Goal: Task Accomplishment & Management: Manage account settings

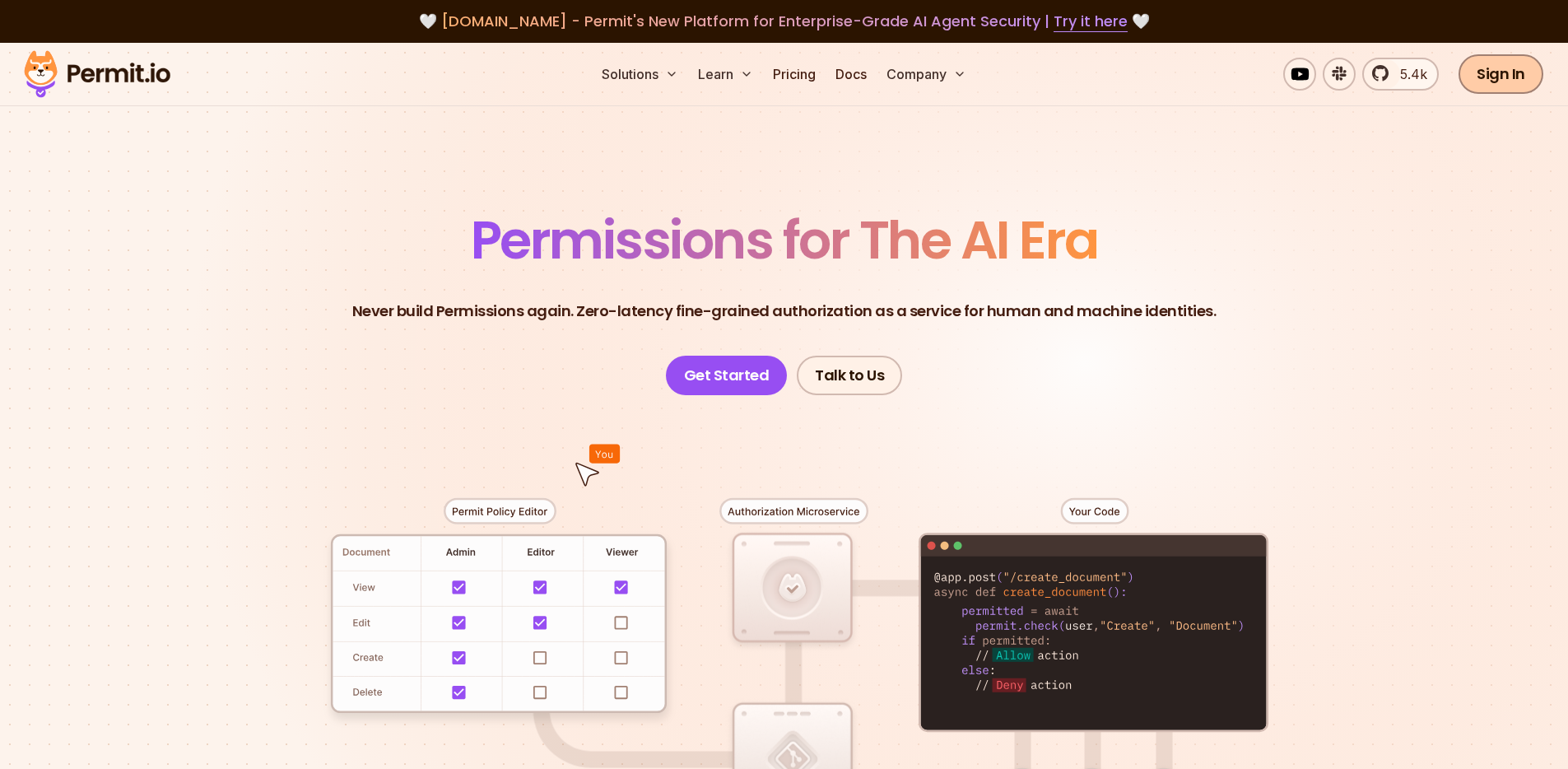
click at [1520, 78] on link "Sign In" at bounding box center [1501, 74] width 85 height 39
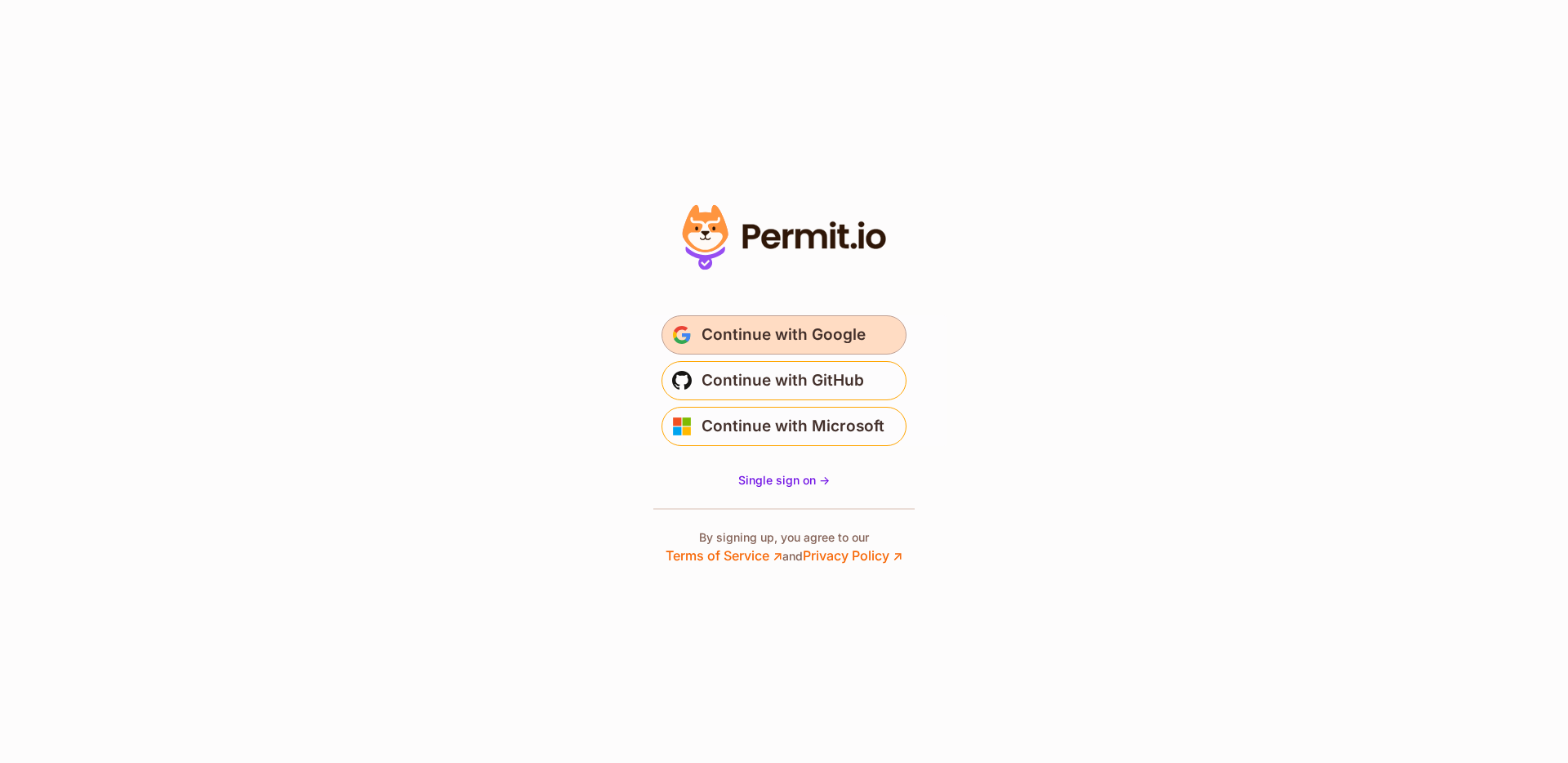
click at [870, 332] on button "Continue with Google" at bounding box center [784, 335] width 245 height 39
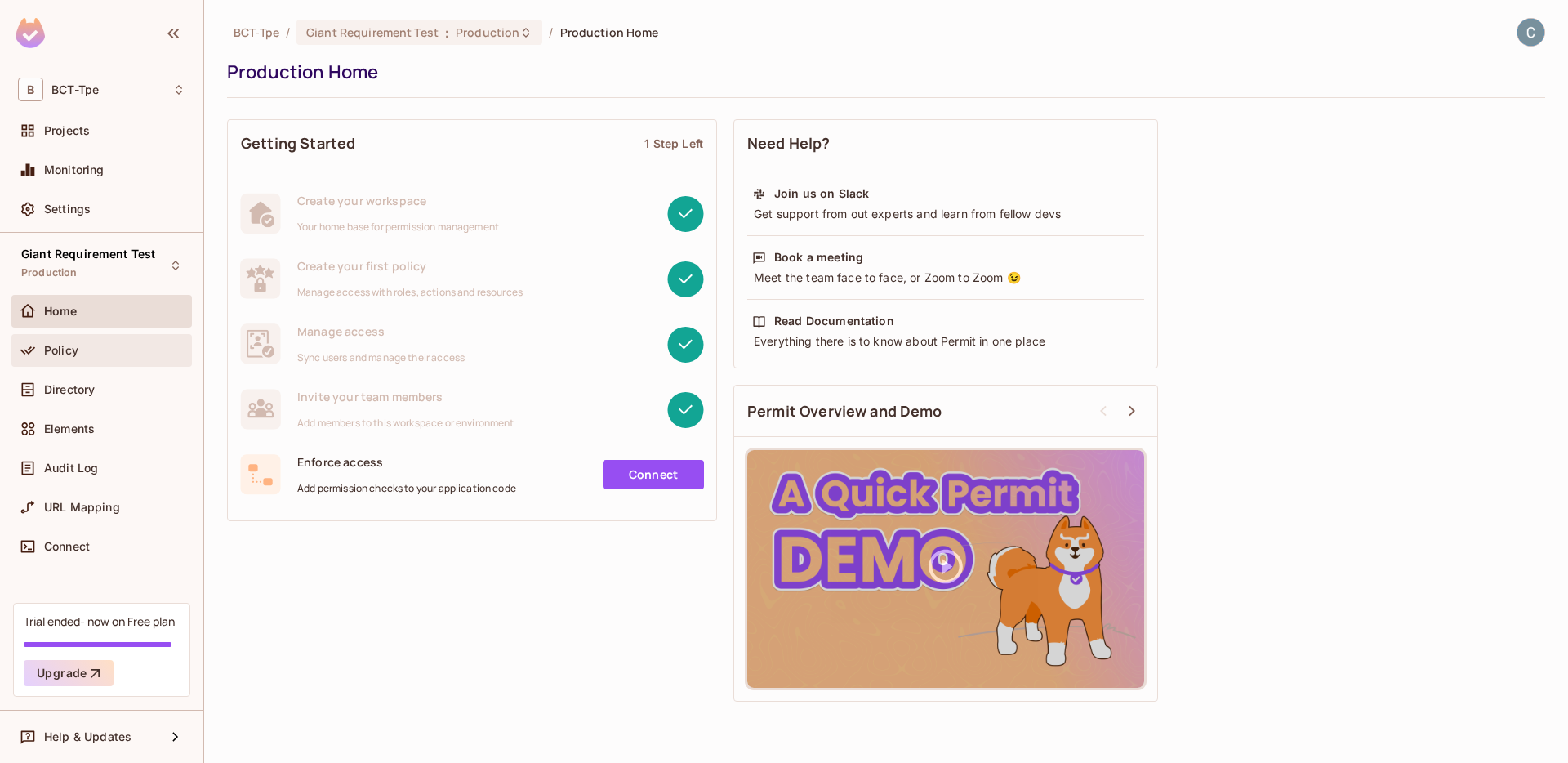
click at [79, 353] on div "Policy" at bounding box center [115, 349] width 142 height 13
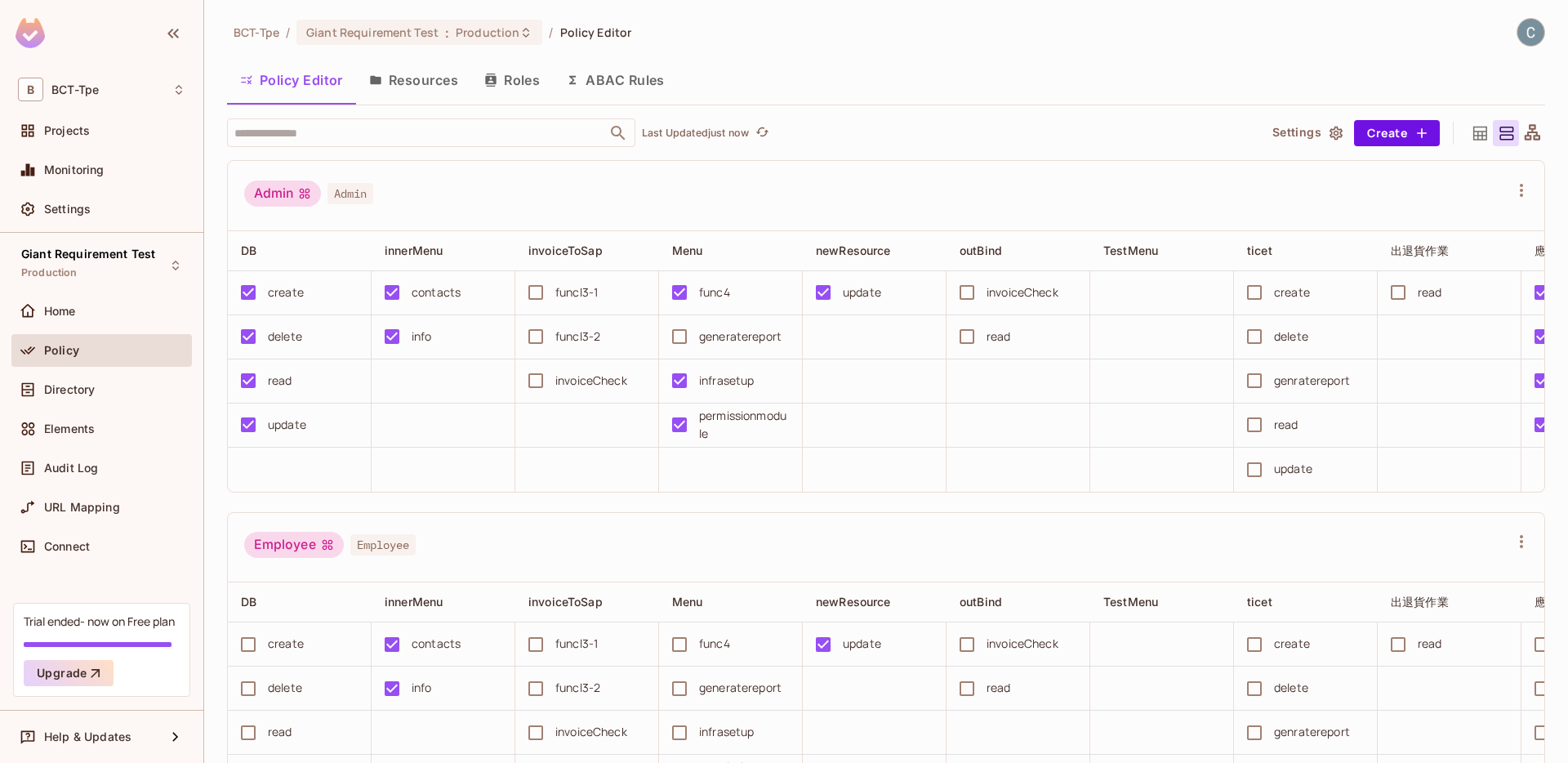
click at [436, 90] on button "Resources" at bounding box center [414, 80] width 116 height 41
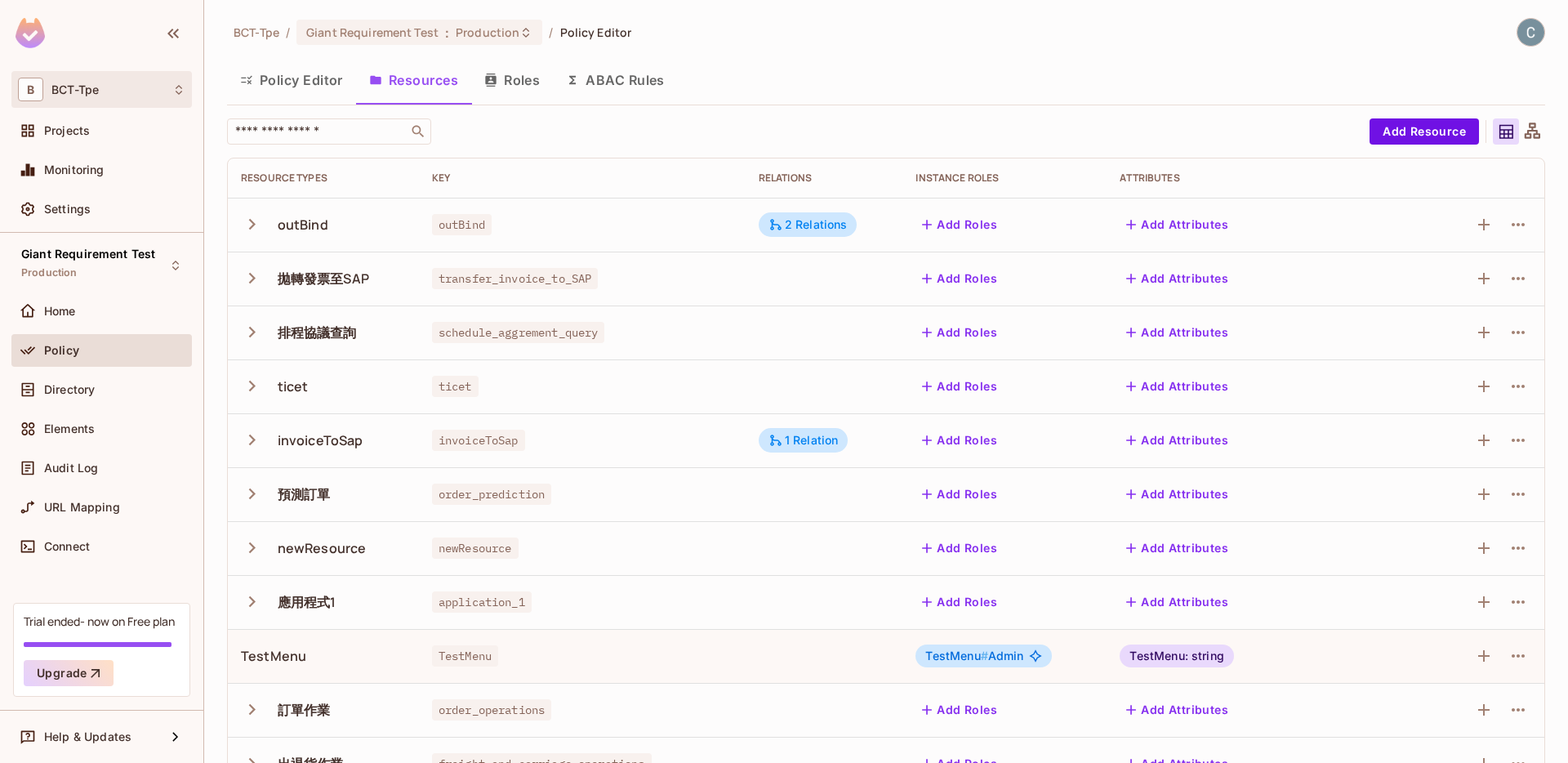
click at [127, 94] on div "B BCT-Tpe" at bounding box center [102, 89] width 167 height 23
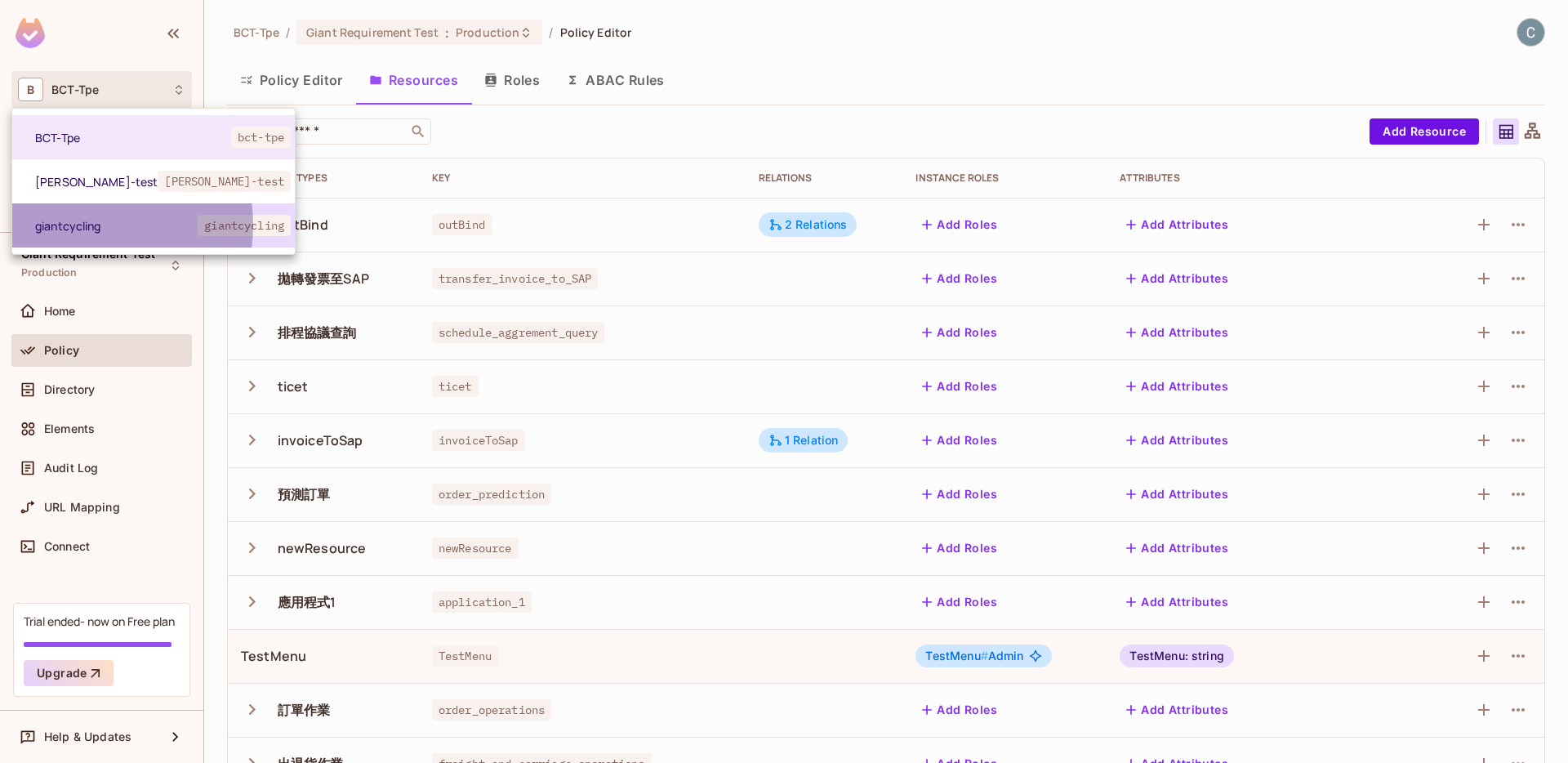
click at [90, 225] on span "giantcycling" at bounding box center [116, 226] width 162 height 16
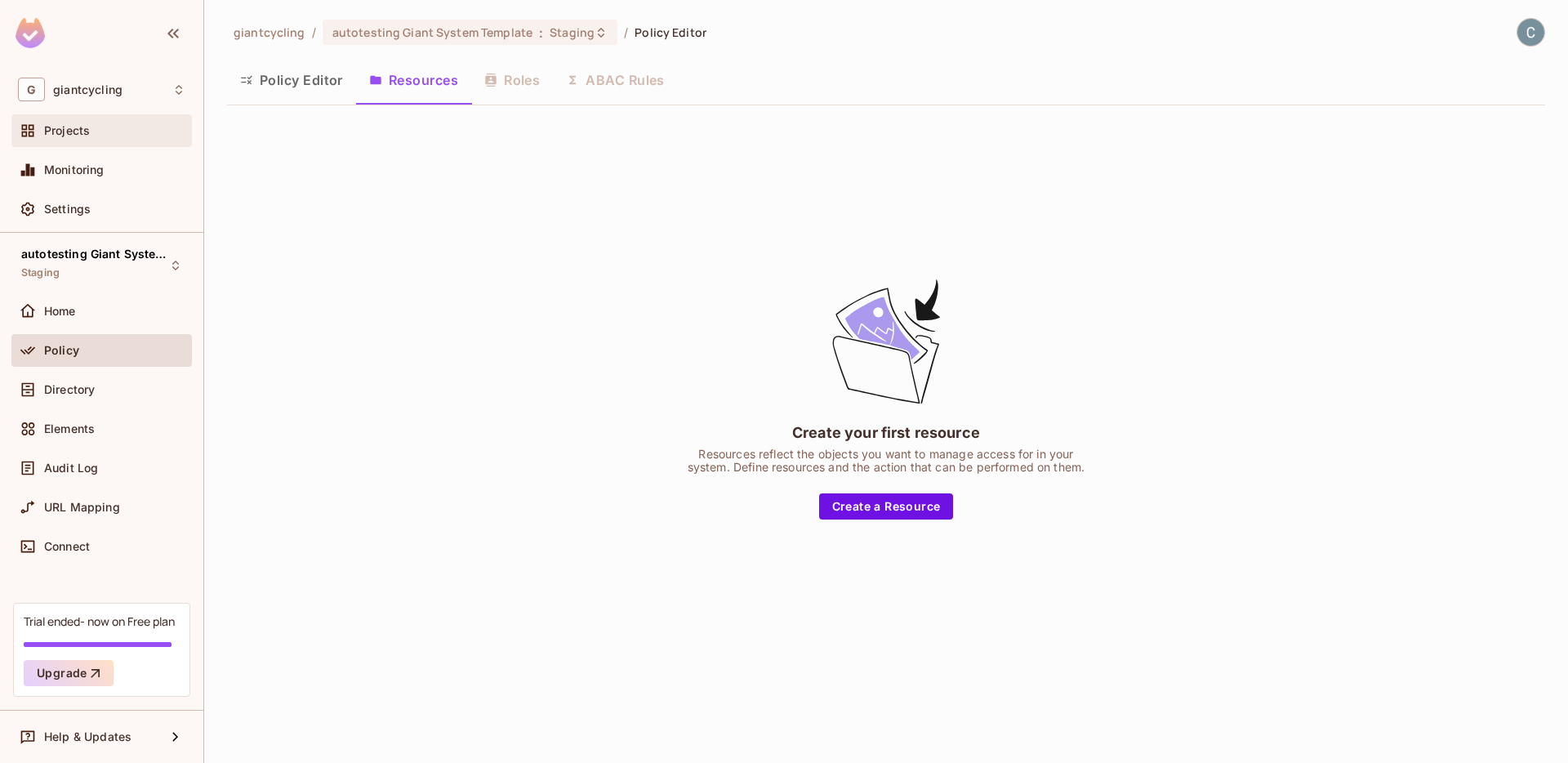
click at [106, 132] on div "Projects" at bounding box center [115, 130] width 142 height 13
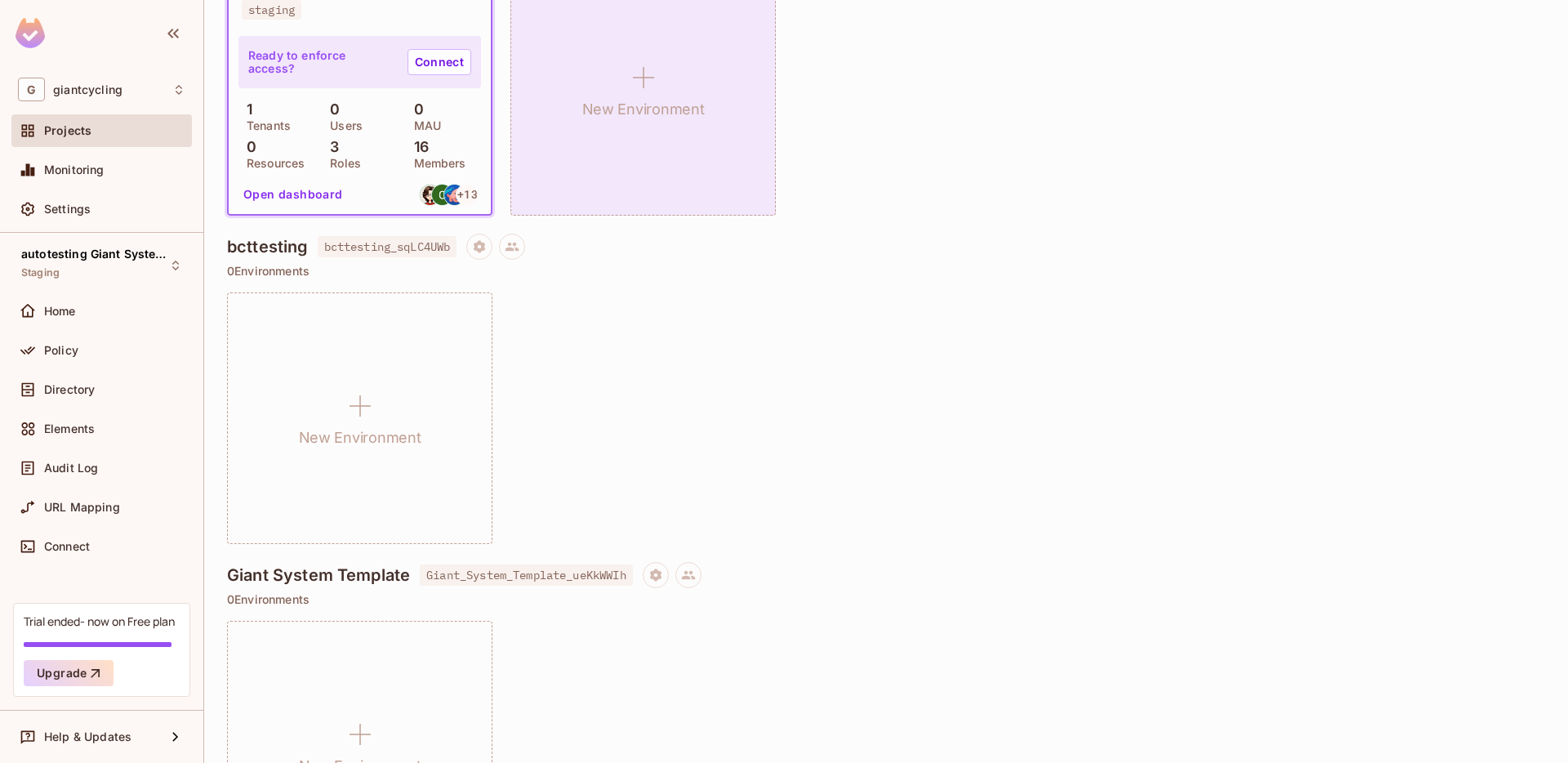
scroll to position [293, 0]
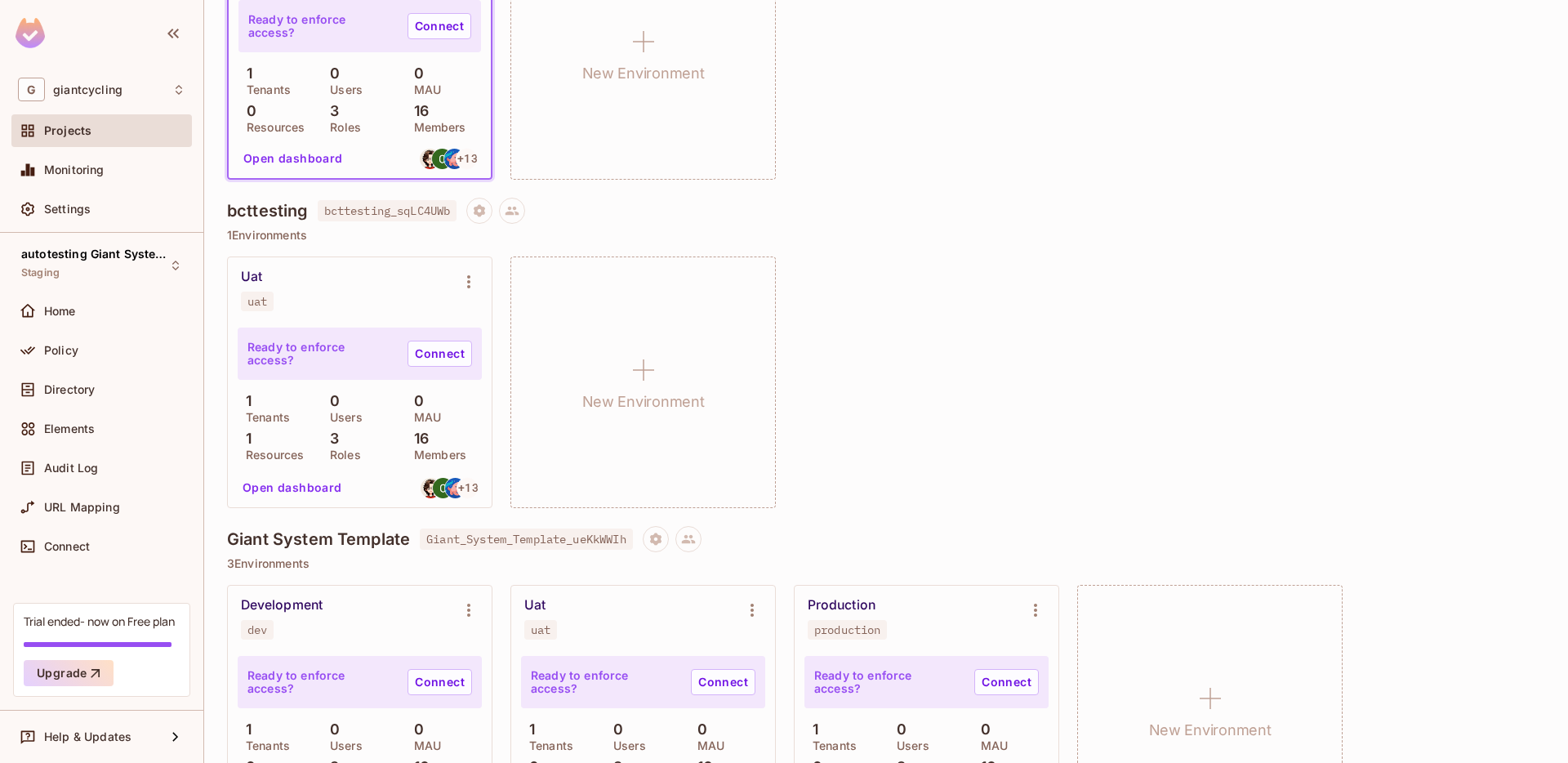
click at [256, 277] on div "Uat" at bounding box center [251, 277] width 21 height 17
click at [301, 482] on button "Open dashboard" at bounding box center [292, 487] width 113 height 26
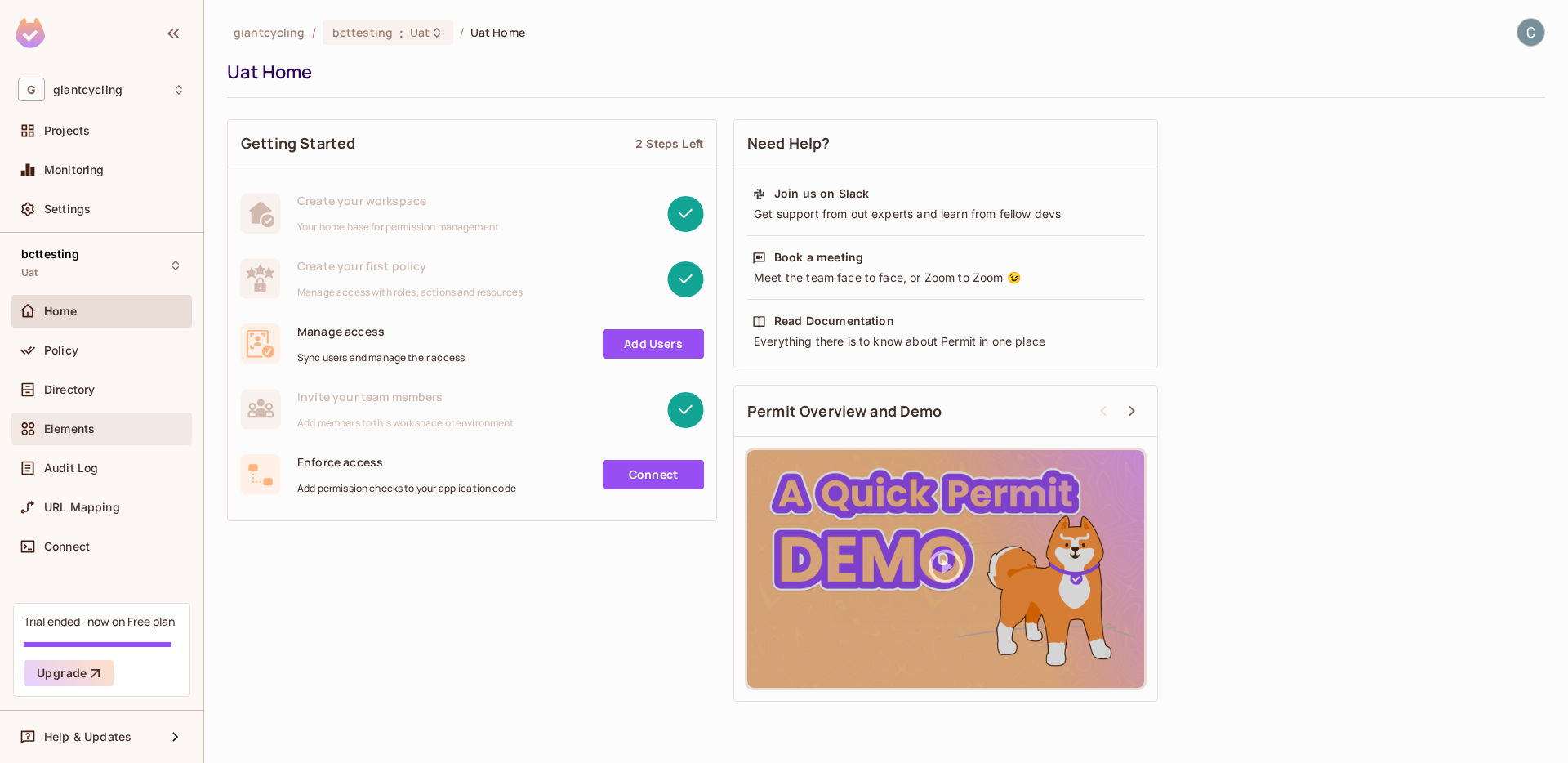
click at [83, 418] on div "Elements" at bounding box center [102, 429] width 181 height 33
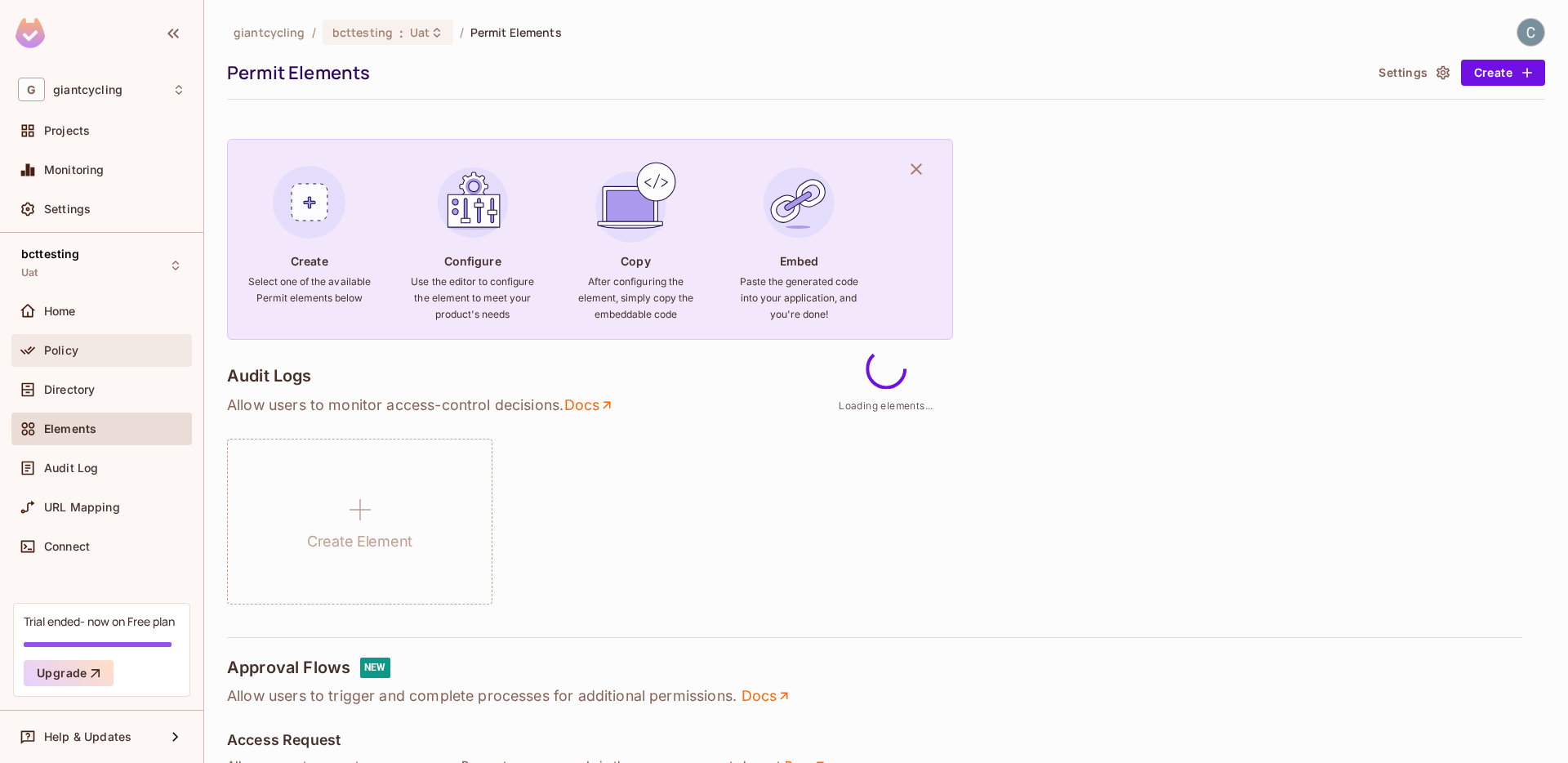
click at [89, 344] on div "Policy" at bounding box center [115, 349] width 142 height 13
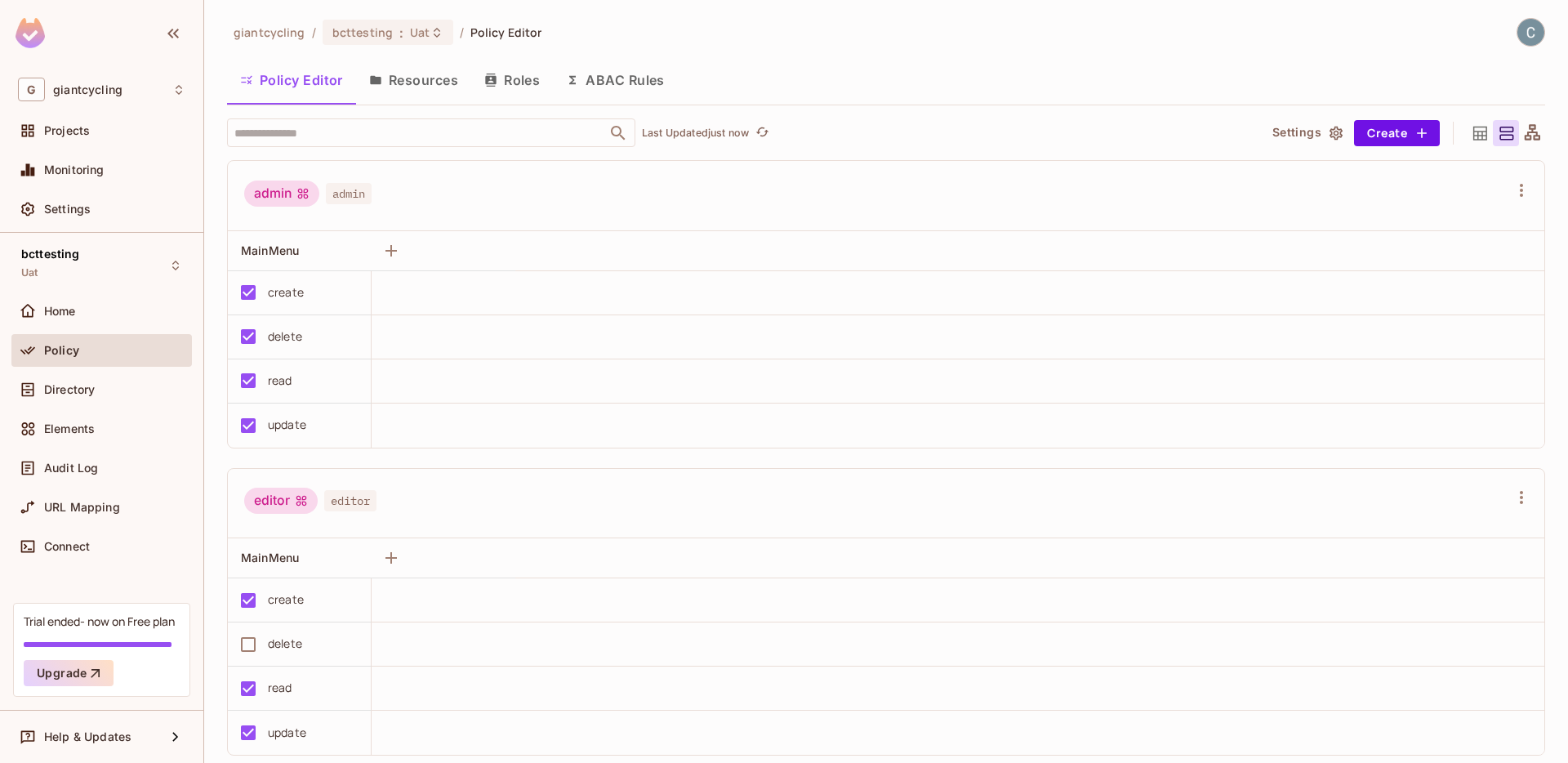
click at [440, 74] on button "Resources" at bounding box center [414, 80] width 116 height 41
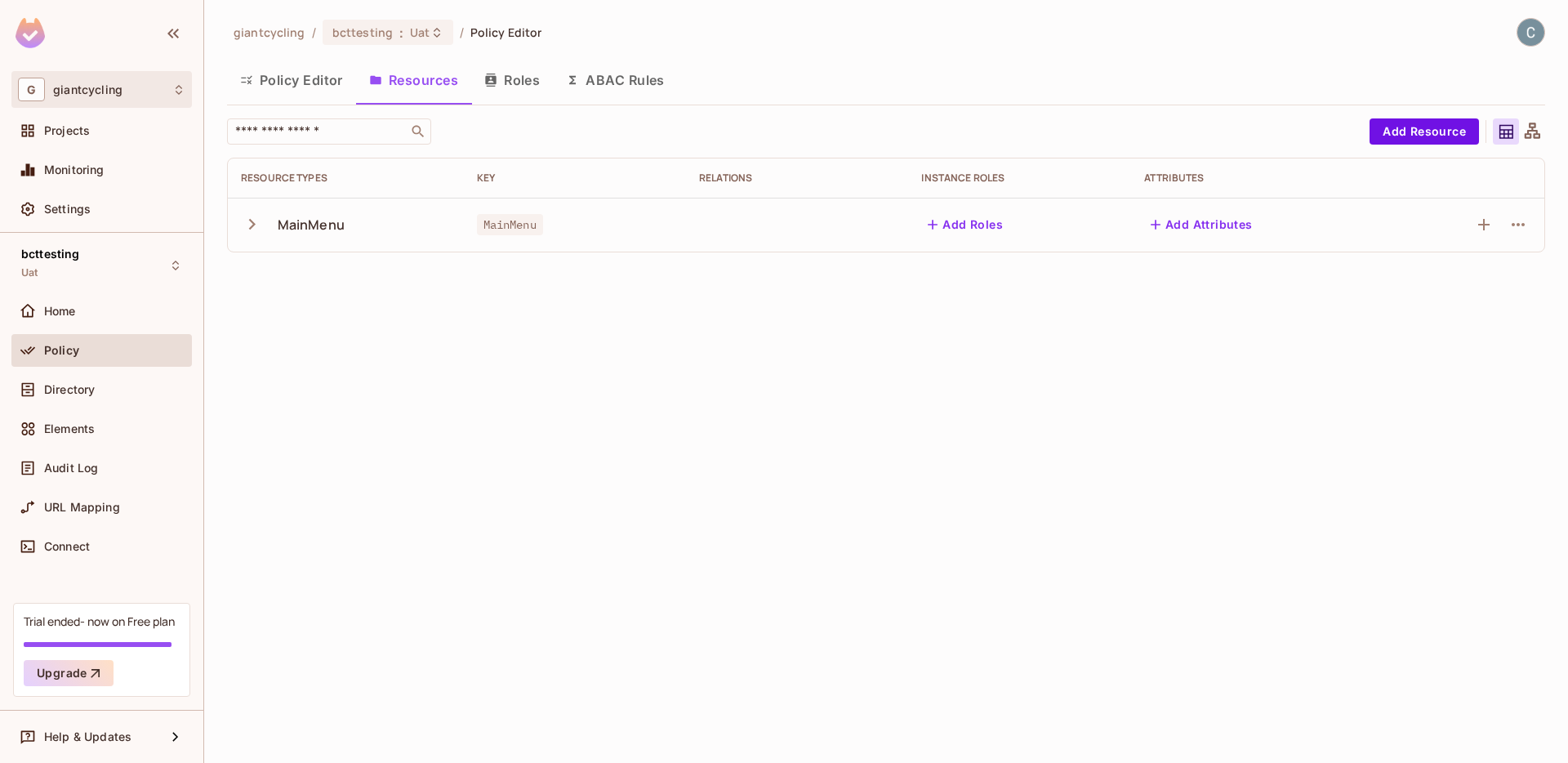
click at [143, 79] on div "G giantcycling" at bounding box center [102, 89] width 167 height 23
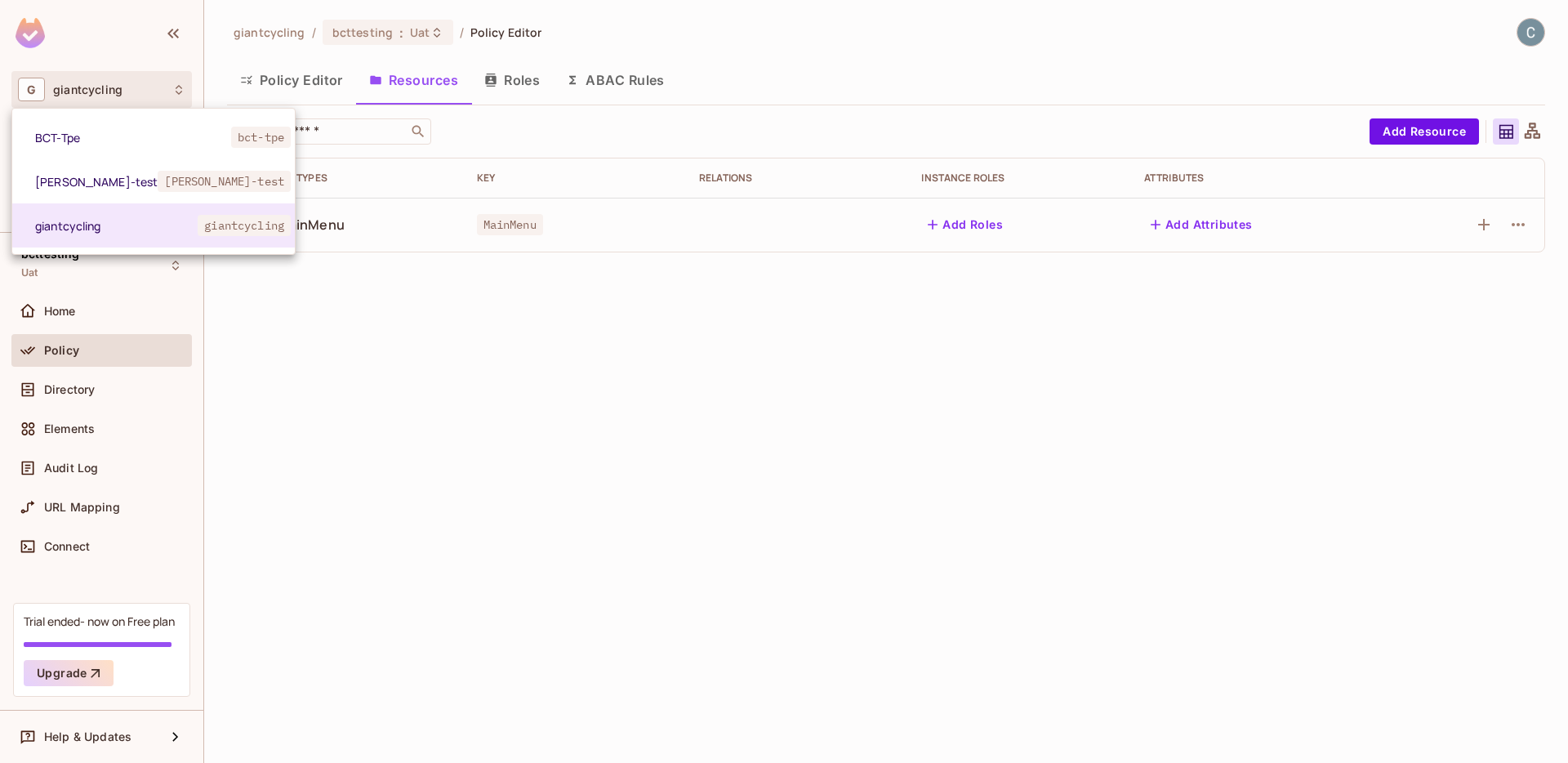
click at [286, 38] on div at bounding box center [784, 382] width 1568 height 763
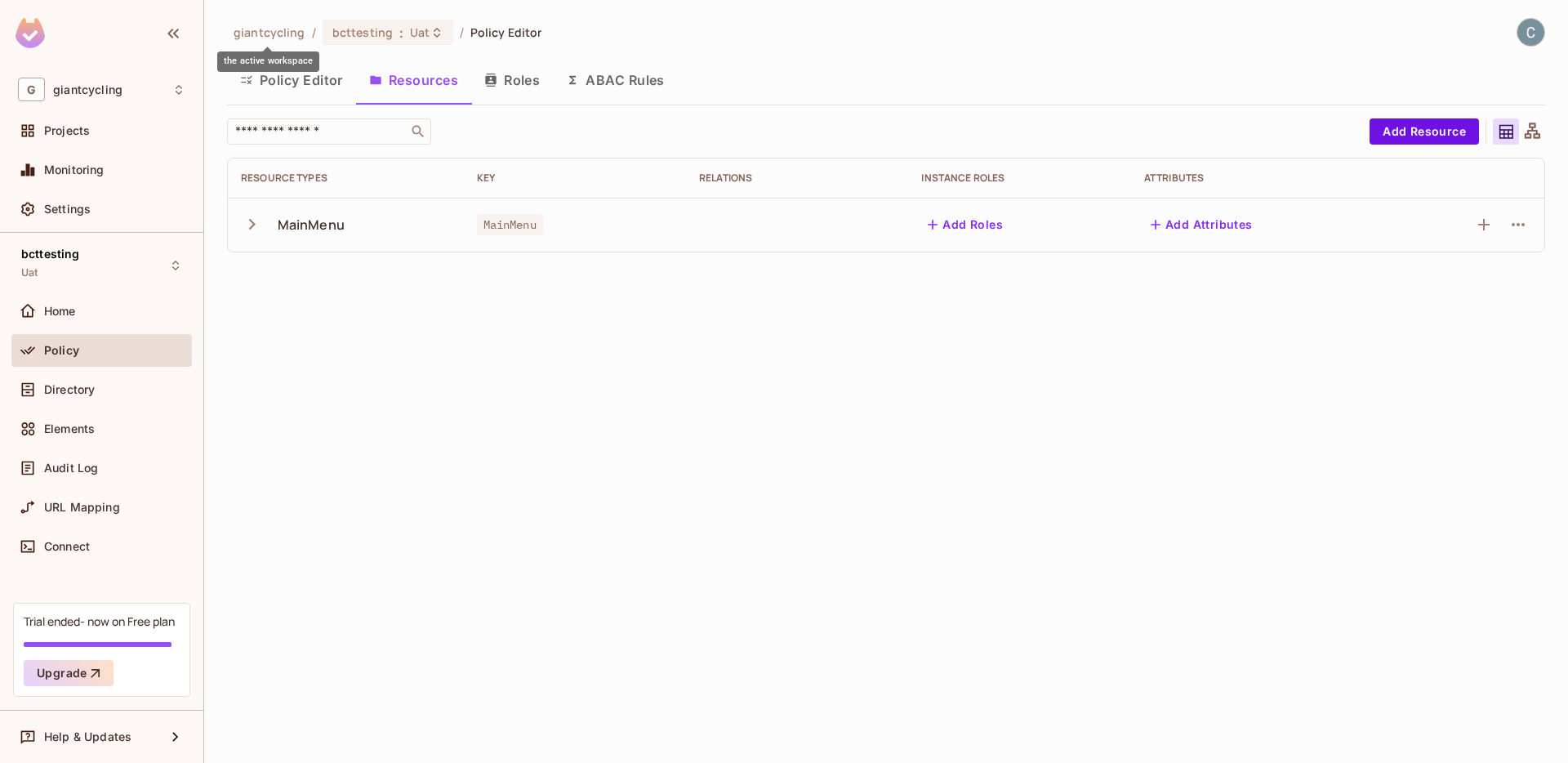
click at [291, 31] on span "giantcycling" at bounding box center [270, 32] width 72 height 16
click at [110, 124] on div "Projects" at bounding box center [115, 130] width 142 height 13
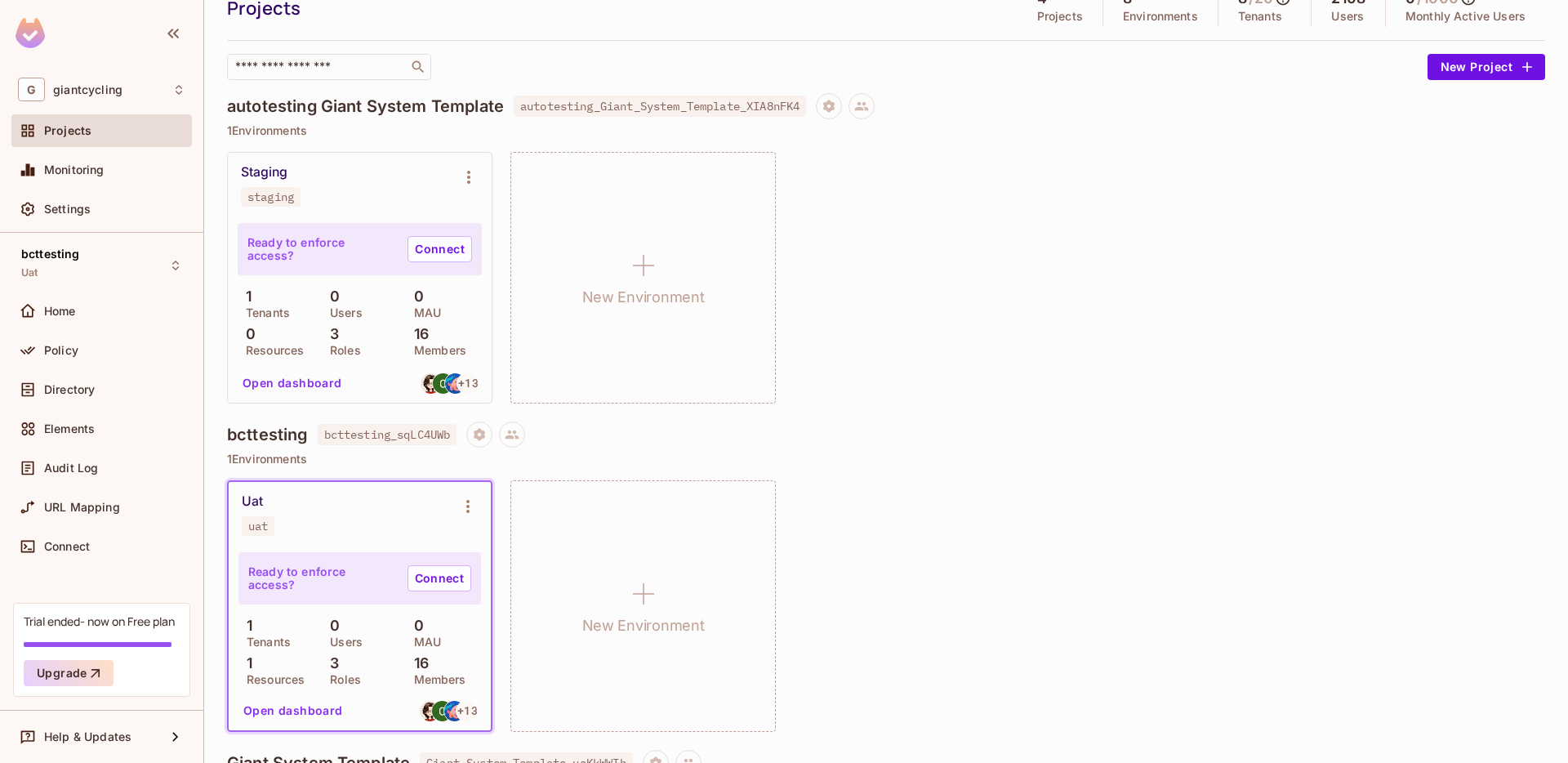
scroll to position [115, 0]
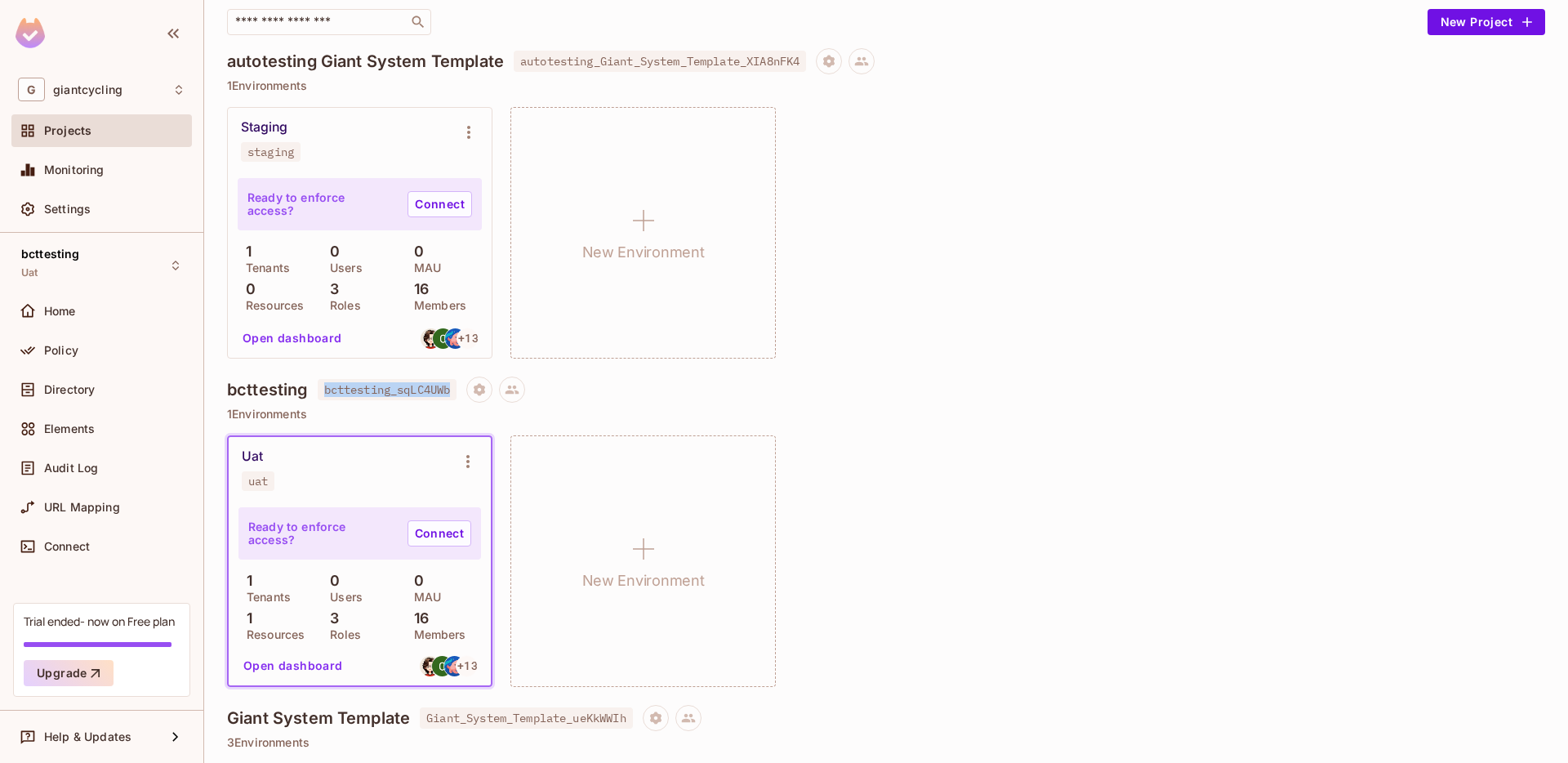
drag, startPoint x: 323, startPoint y: 388, endPoint x: 457, endPoint y: 386, distance: 134.0
click at [457, 386] on span "bcttesting_sqLC4UWb" at bounding box center [387, 389] width 140 height 21
click at [1217, 379] on div "bcttesting bcttesting_sqLC4UWb" at bounding box center [886, 389] width 1318 height 26
click at [297, 669] on button "Open dashboard" at bounding box center [293, 665] width 113 height 26
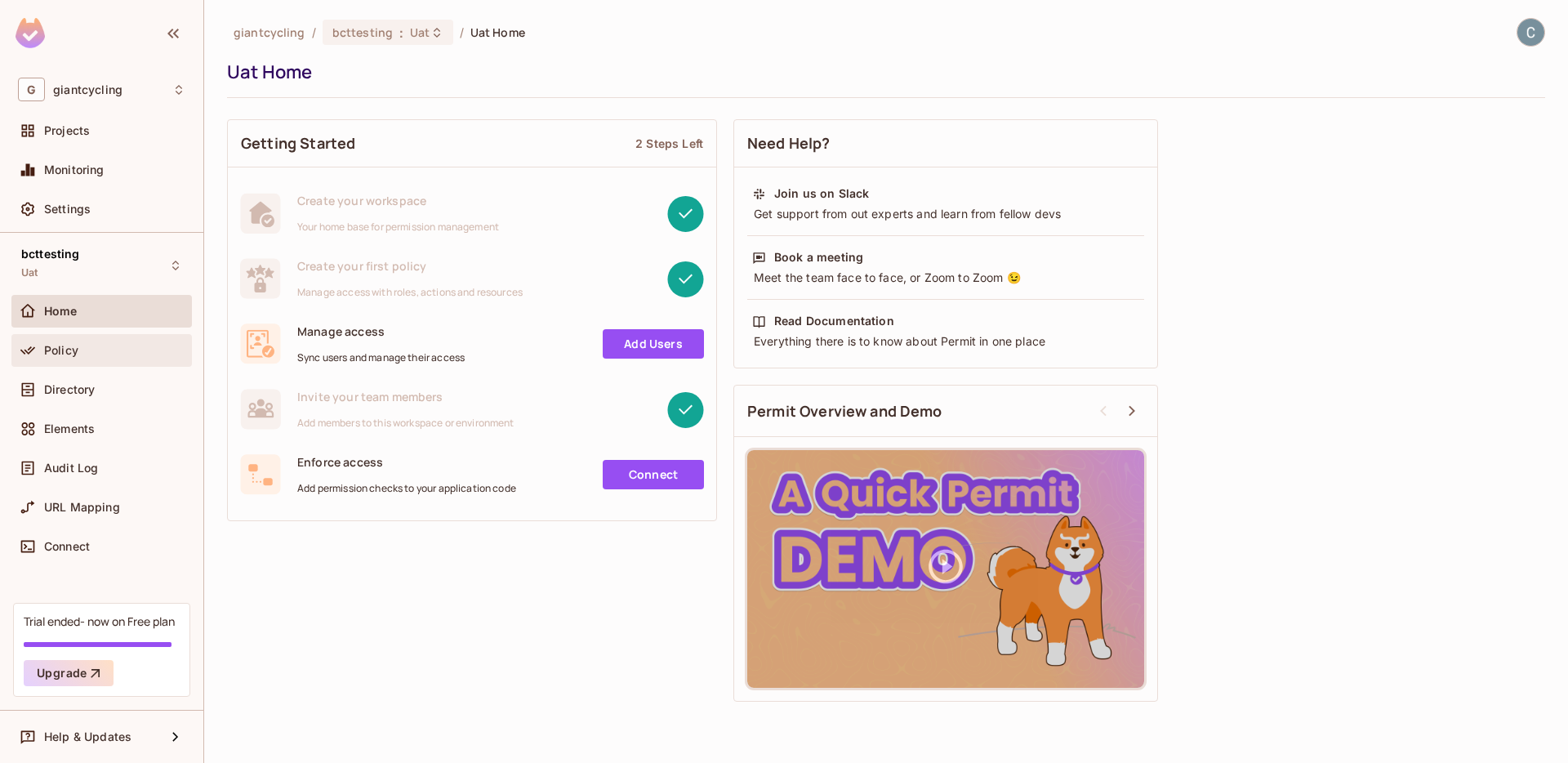
click at [74, 349] on span "Policy" at bounding box center [60, 349] width 34 height 13
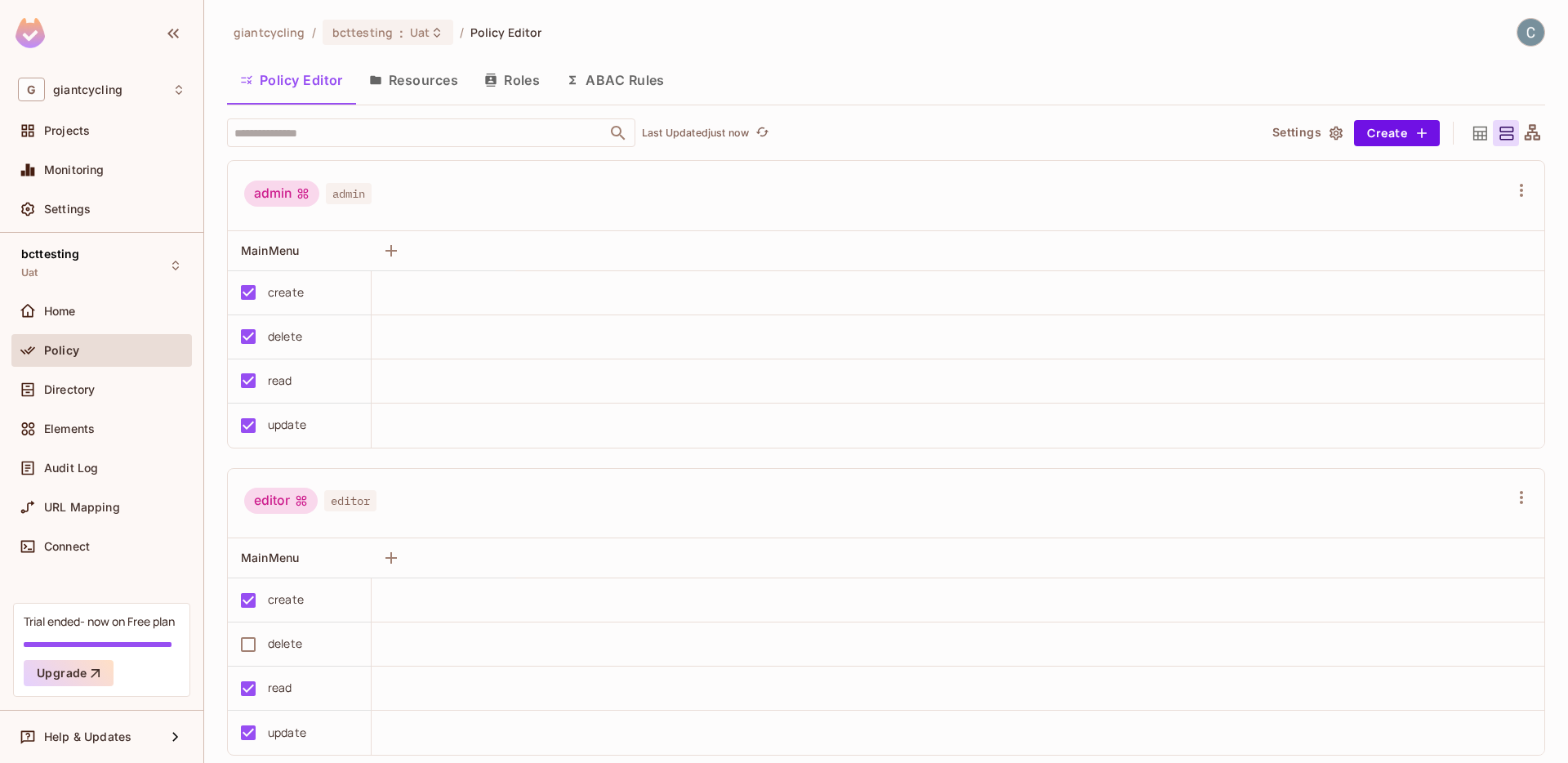
click at [404, 81] on button "Resources" at bounding box center [414, 80] width 116 height 41
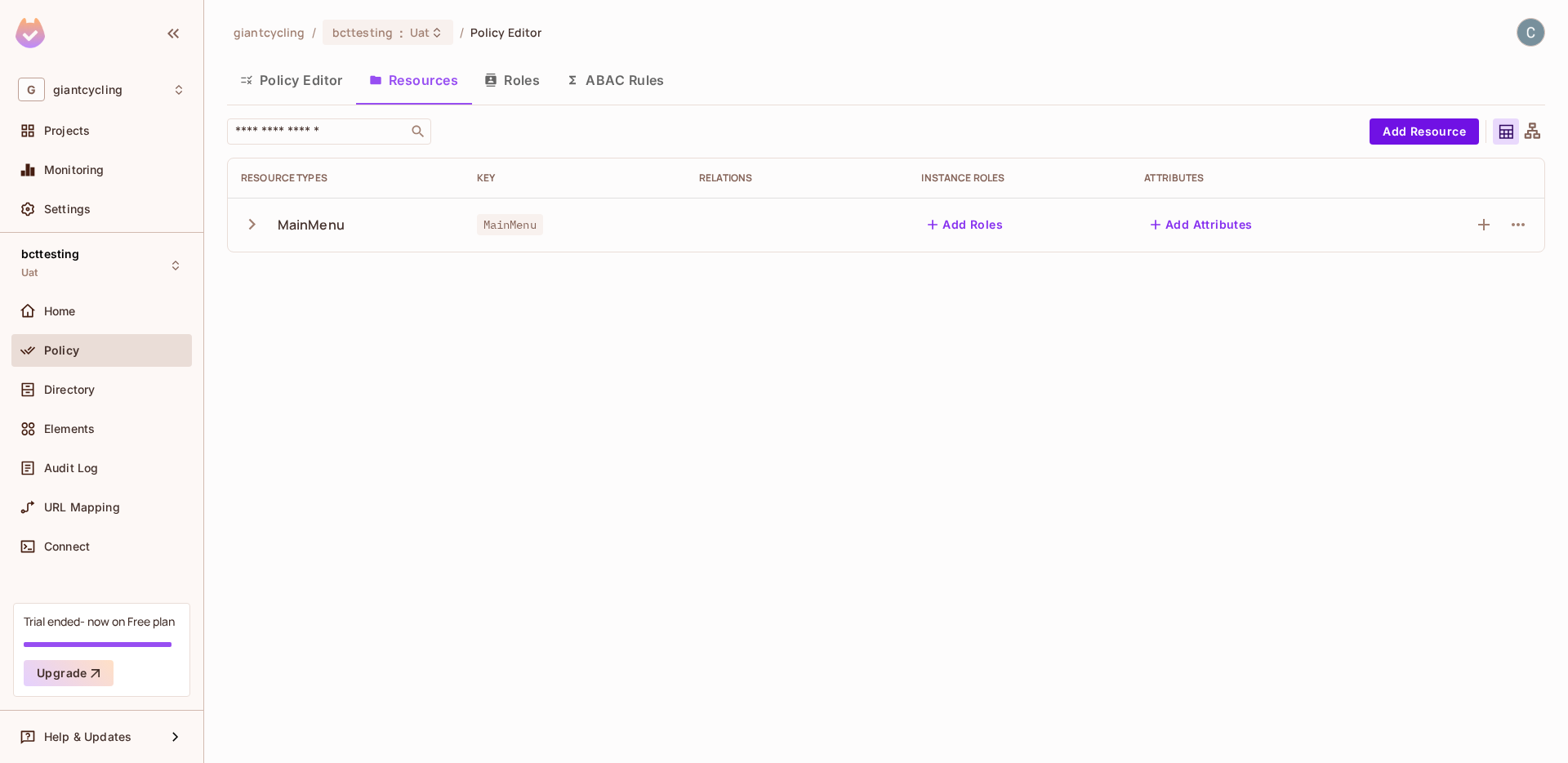
click at [250, 229] on icon "button" at bounding box center [251, 224] width 22 height 22
click at [514, 90] on button "Roles" at bounding box center [512, 80] width 82 height 41
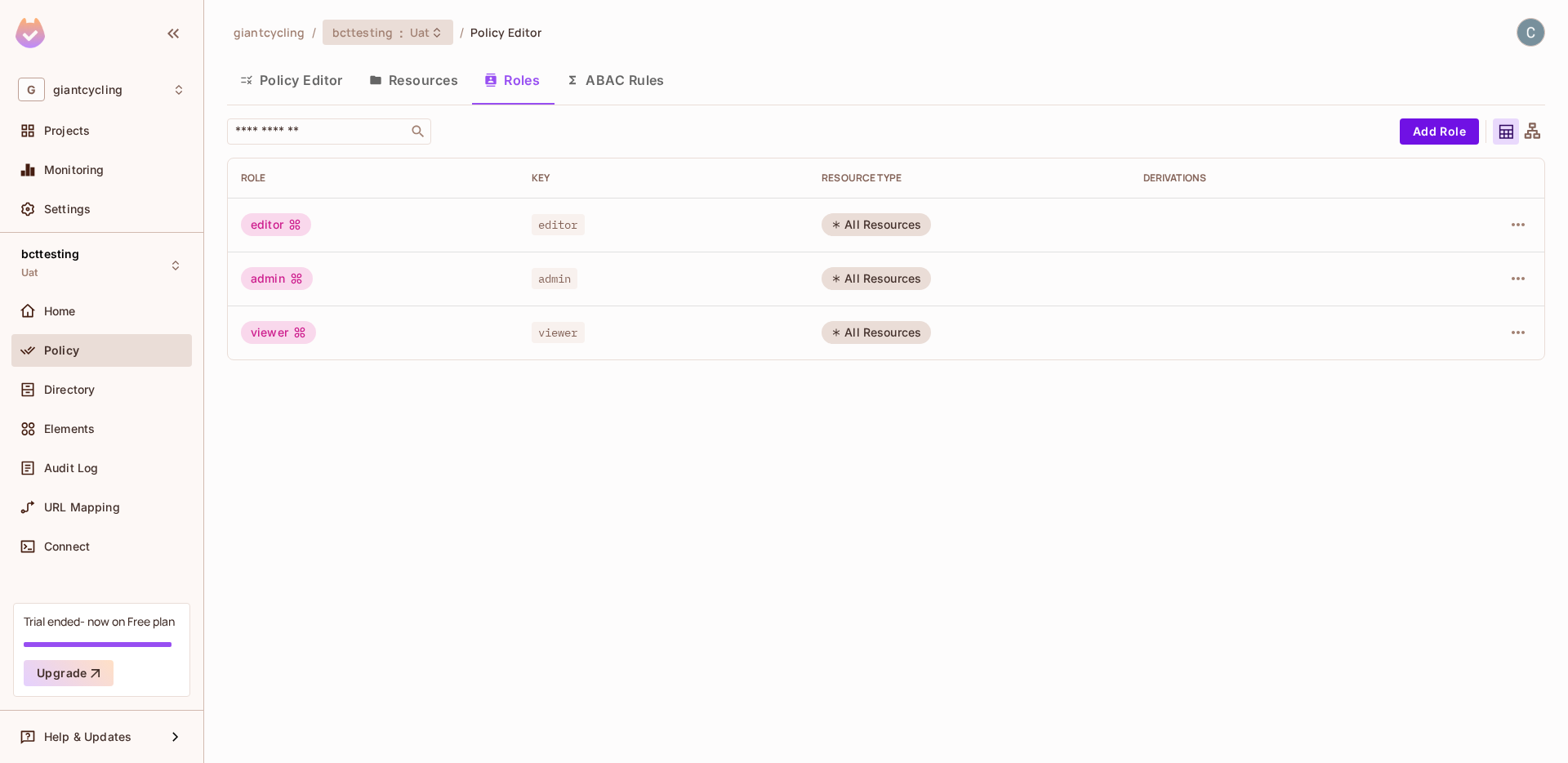
click at [384, 38] on span "bcttesting" at bounding box center [362, 32] width 60 height 16
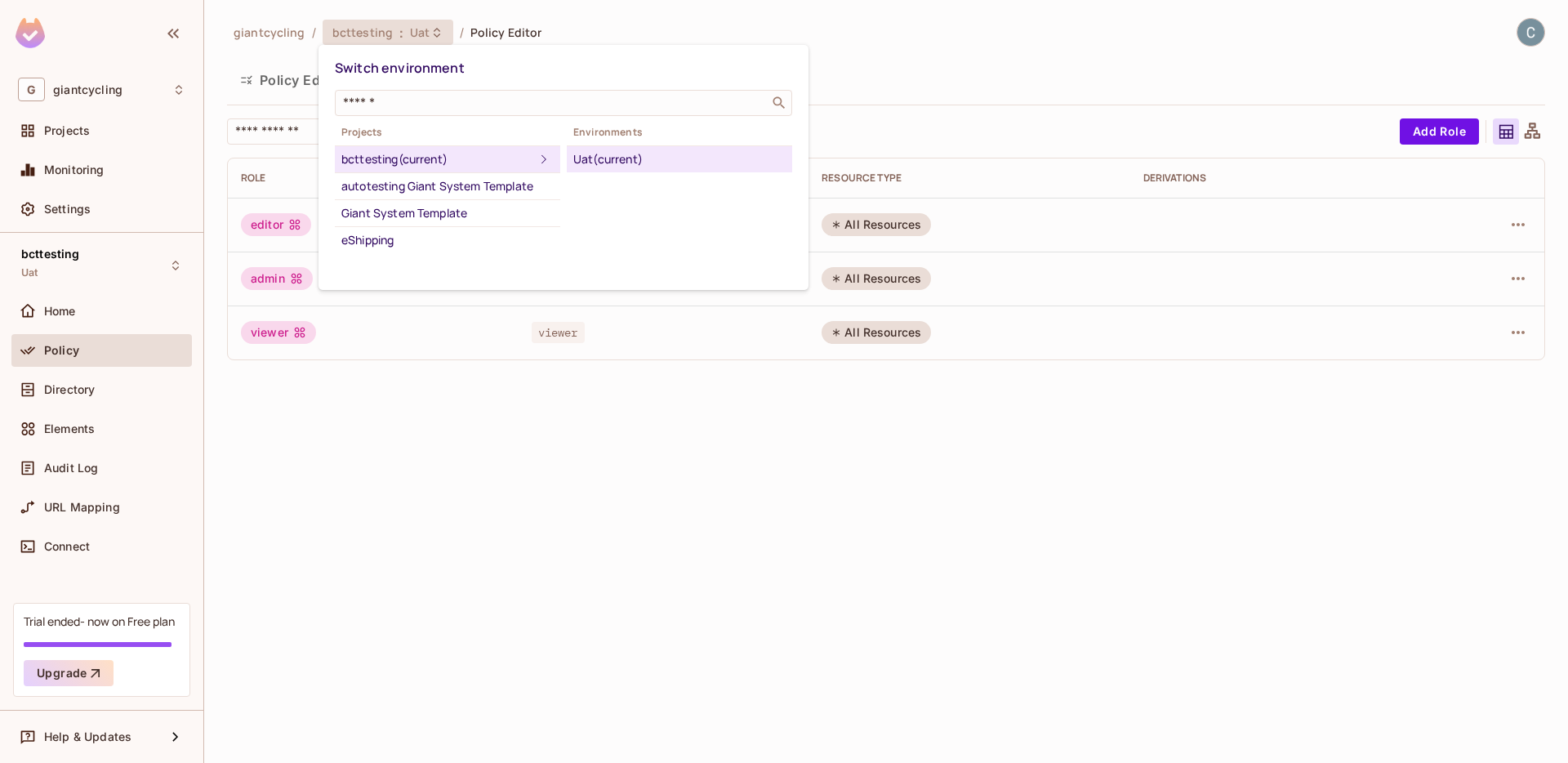
click at [29, 301] on div at bounding box center [784, 382] width 1568 height 763
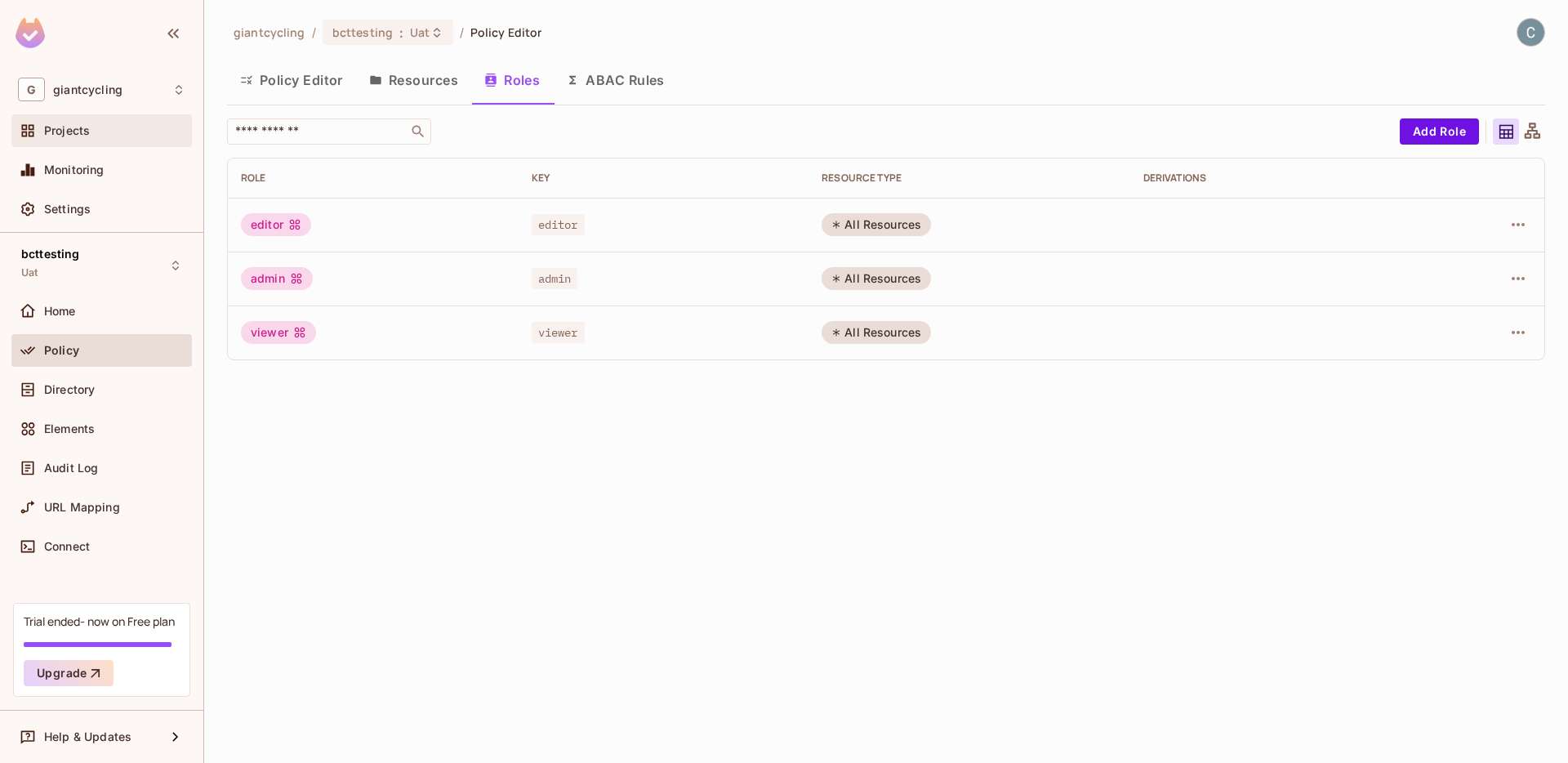
click at [103, 139] on div "Projects" at bounding box center [102, 131] width 167 height 19
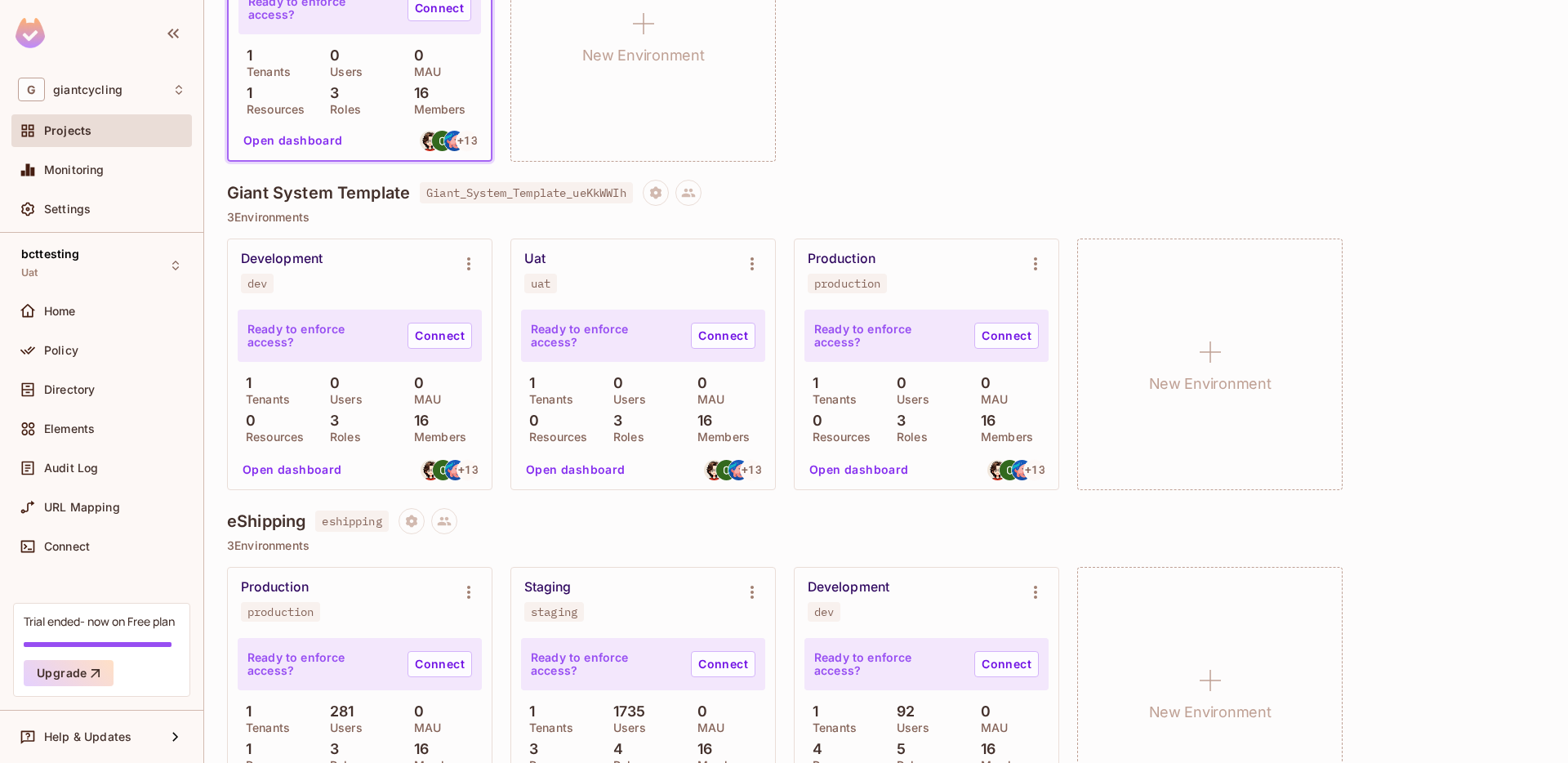
scroll to position [713, 0]
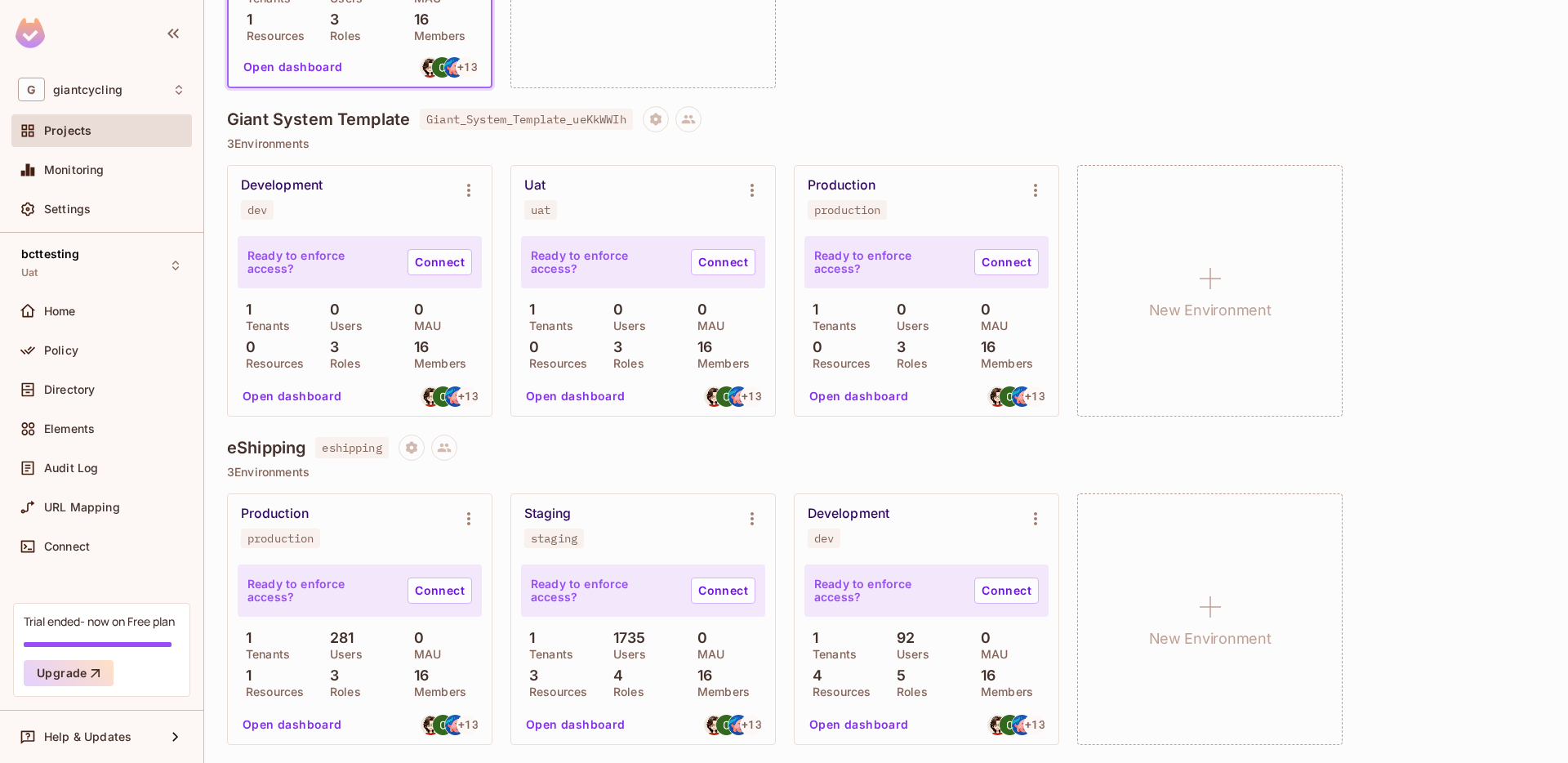
click at [574, 725] on button "Open dashboard" at bounding box center [576, 724] width 113 height 26
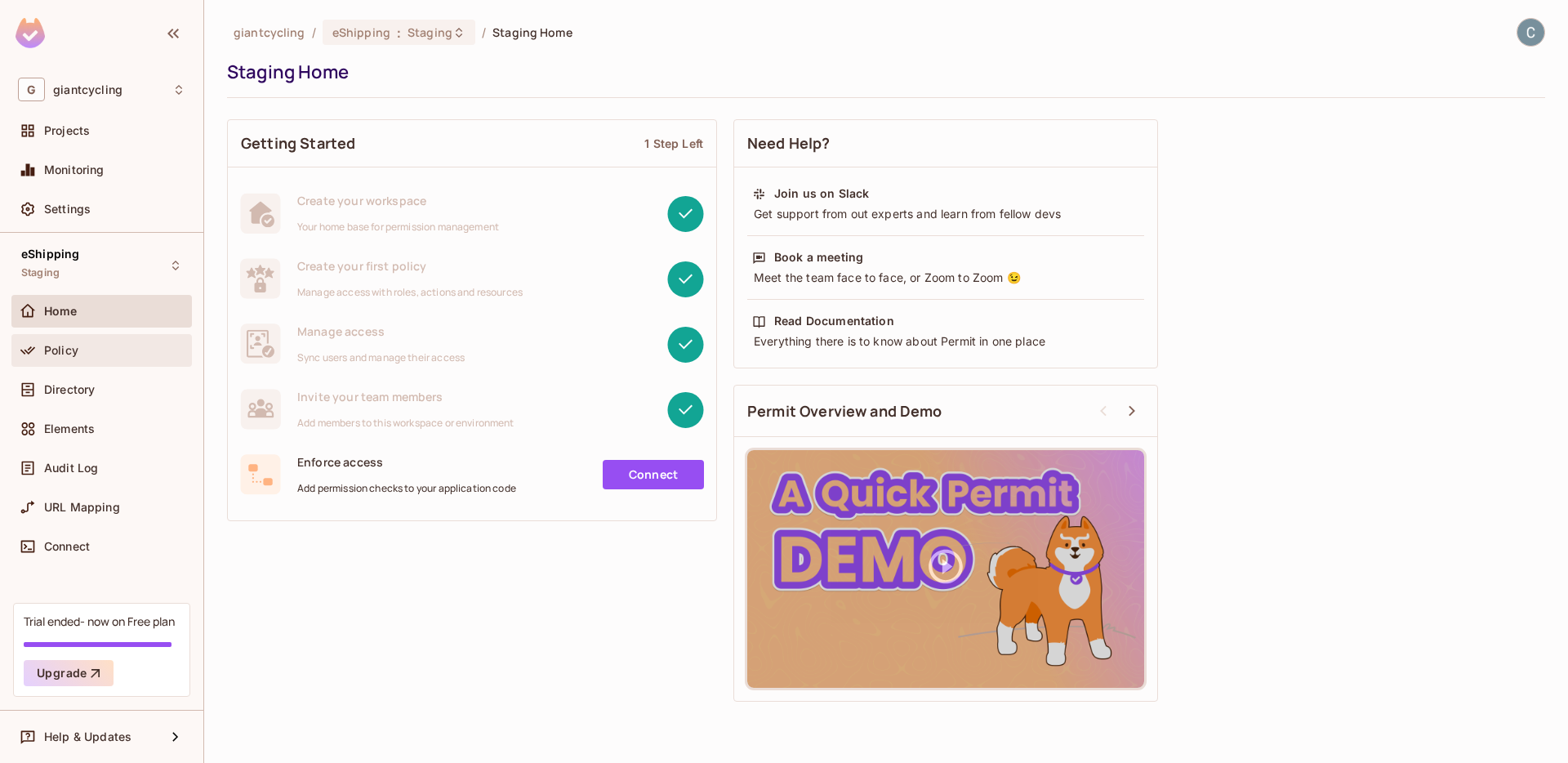
click at [112, 359] on div "Policy" at bounding box center [102, 350] width 167 height 19
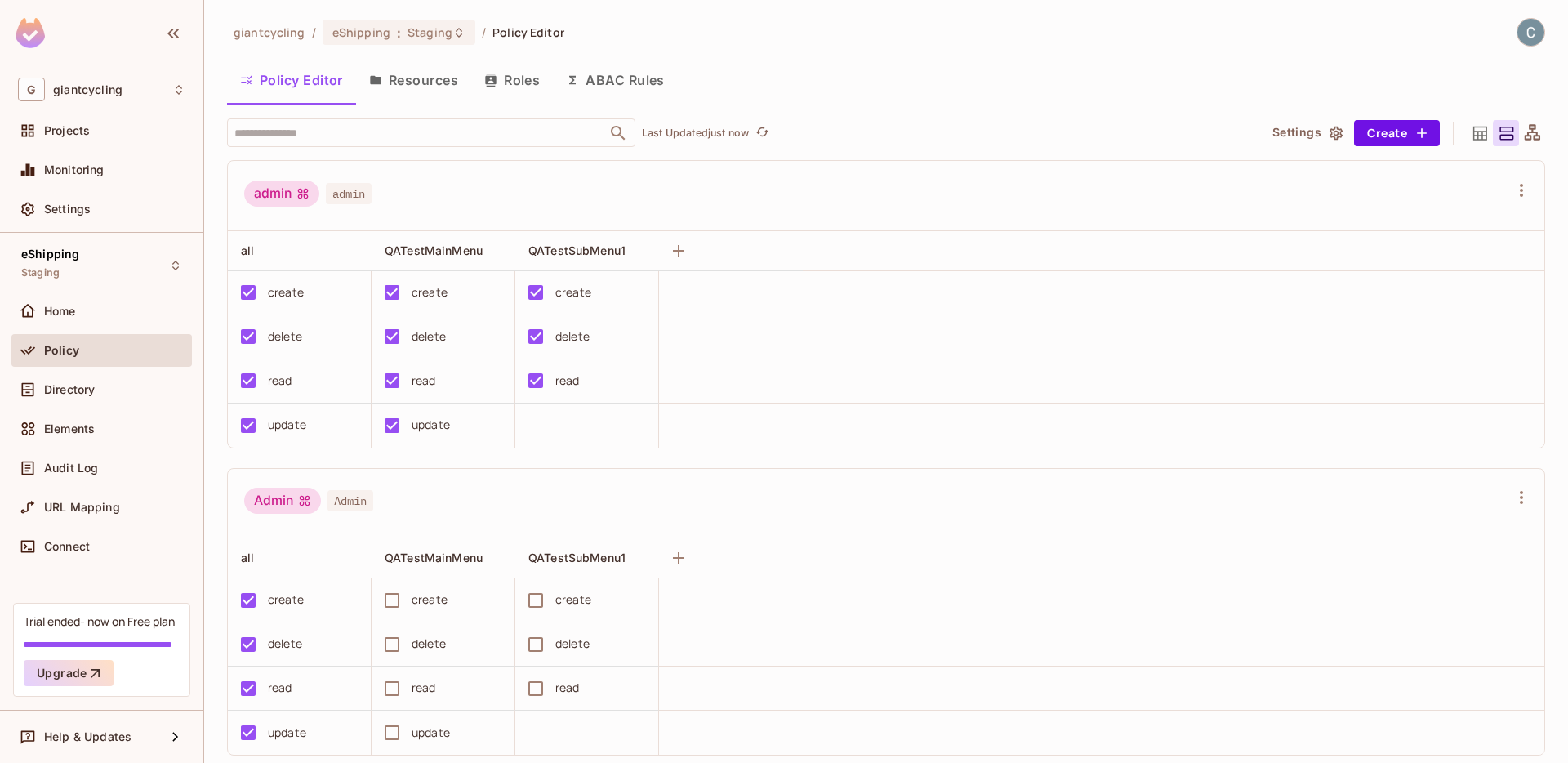
click at [415, 79] on button "Resources" at bounding box center [414, 80] width 116 height 41
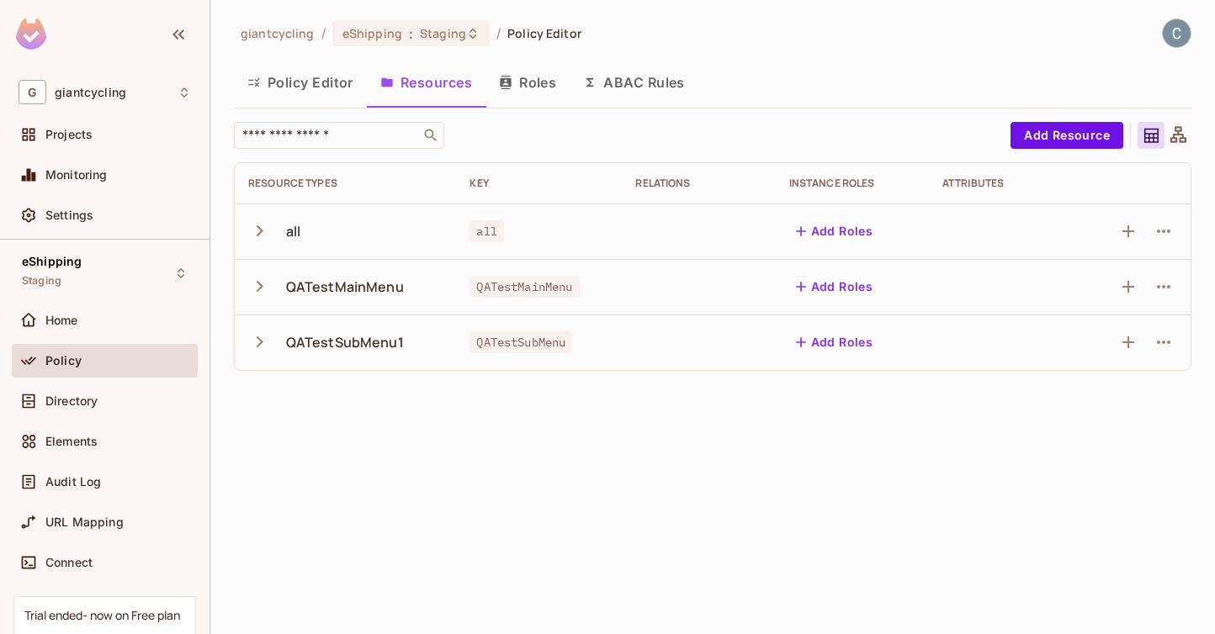
click at [538, 93] on button "Roles" at bounding box center [527, 82] width 84 height 42
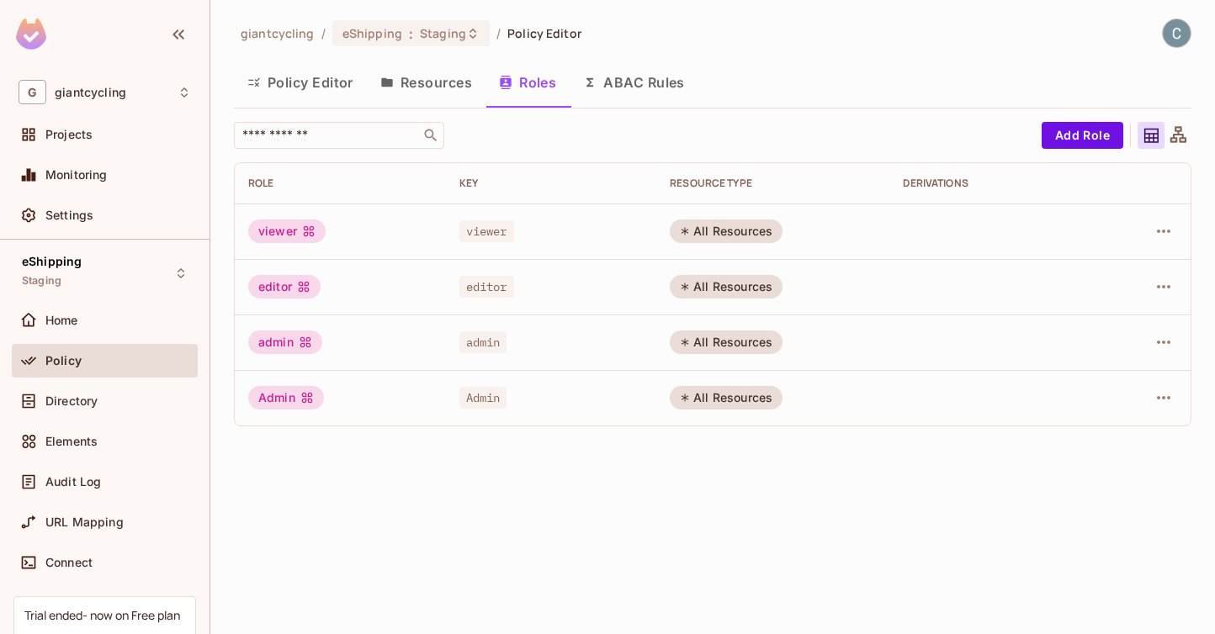
click at [431, 81] on button "Resources" at bounding box center [426, 82] width 119 height 42
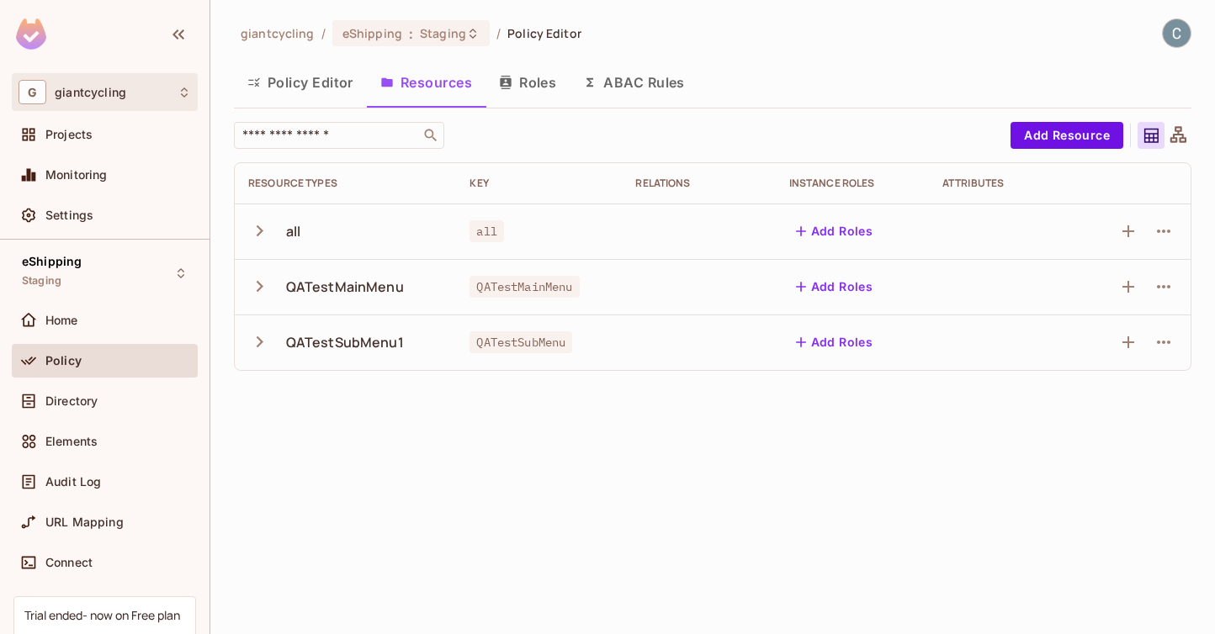
click at [177, 93] on div "G giantcycling" at bounding box center [105, 92] width 172 height 24
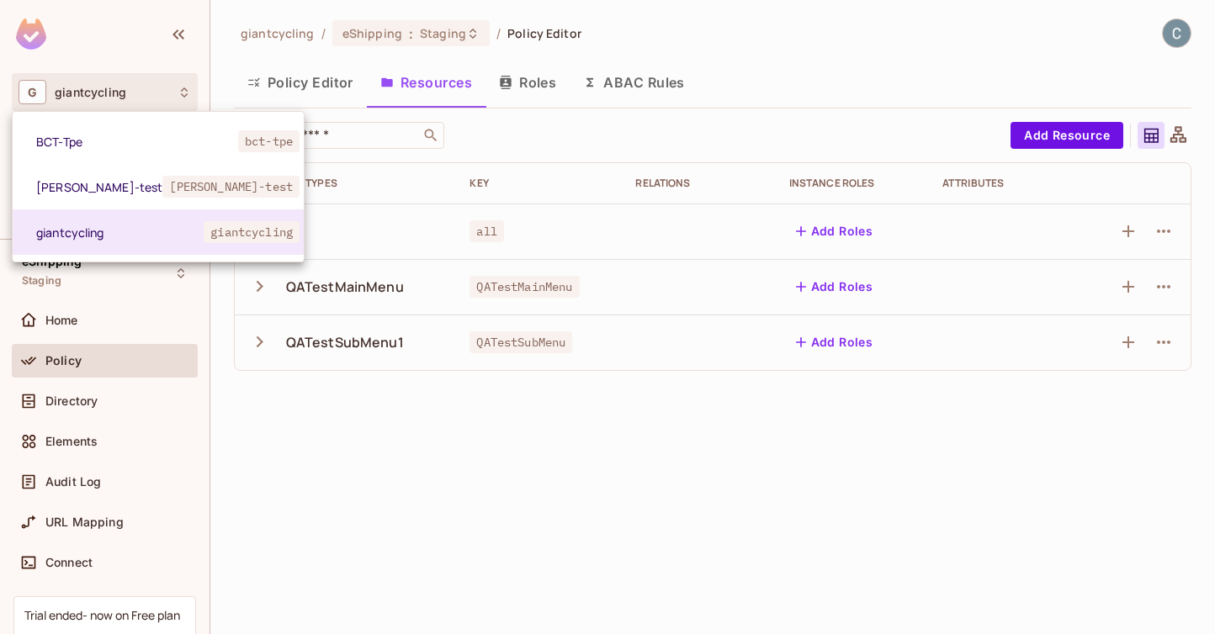
click at [416, 500] on div at bounding box center [607, 317] width 1215 height 634
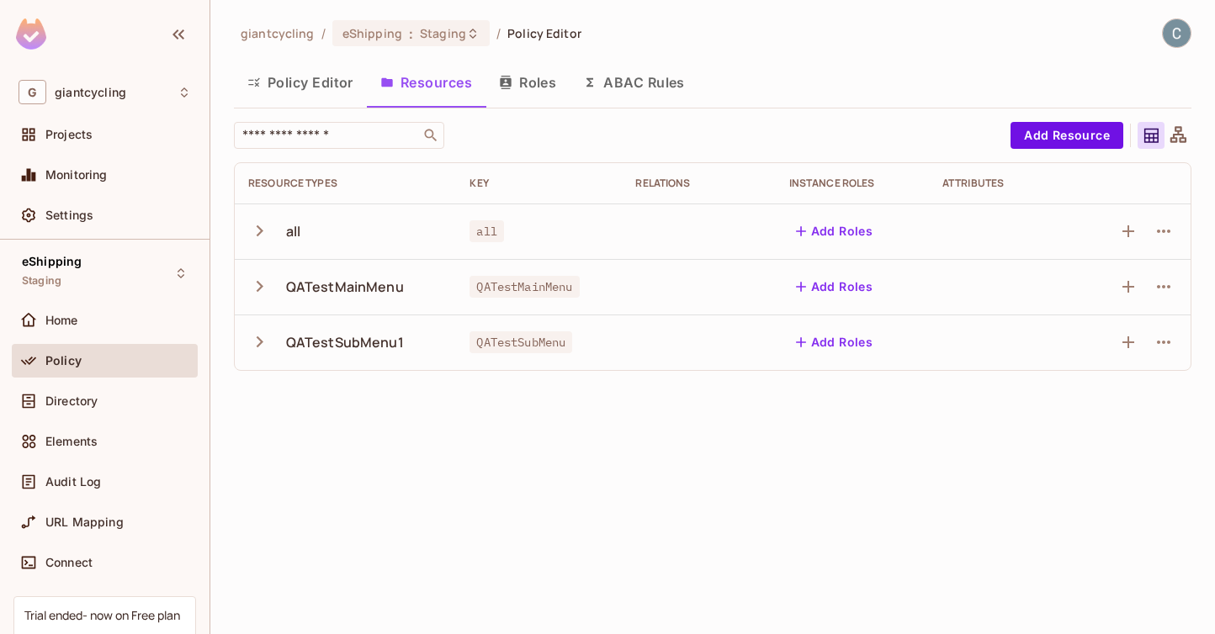
click at [448, 512] on div "giantcycling / eShipping : Staging / Policy Editor Policy Editor Resources Role…" at bounding box center [712, 317] width 1005 height 634
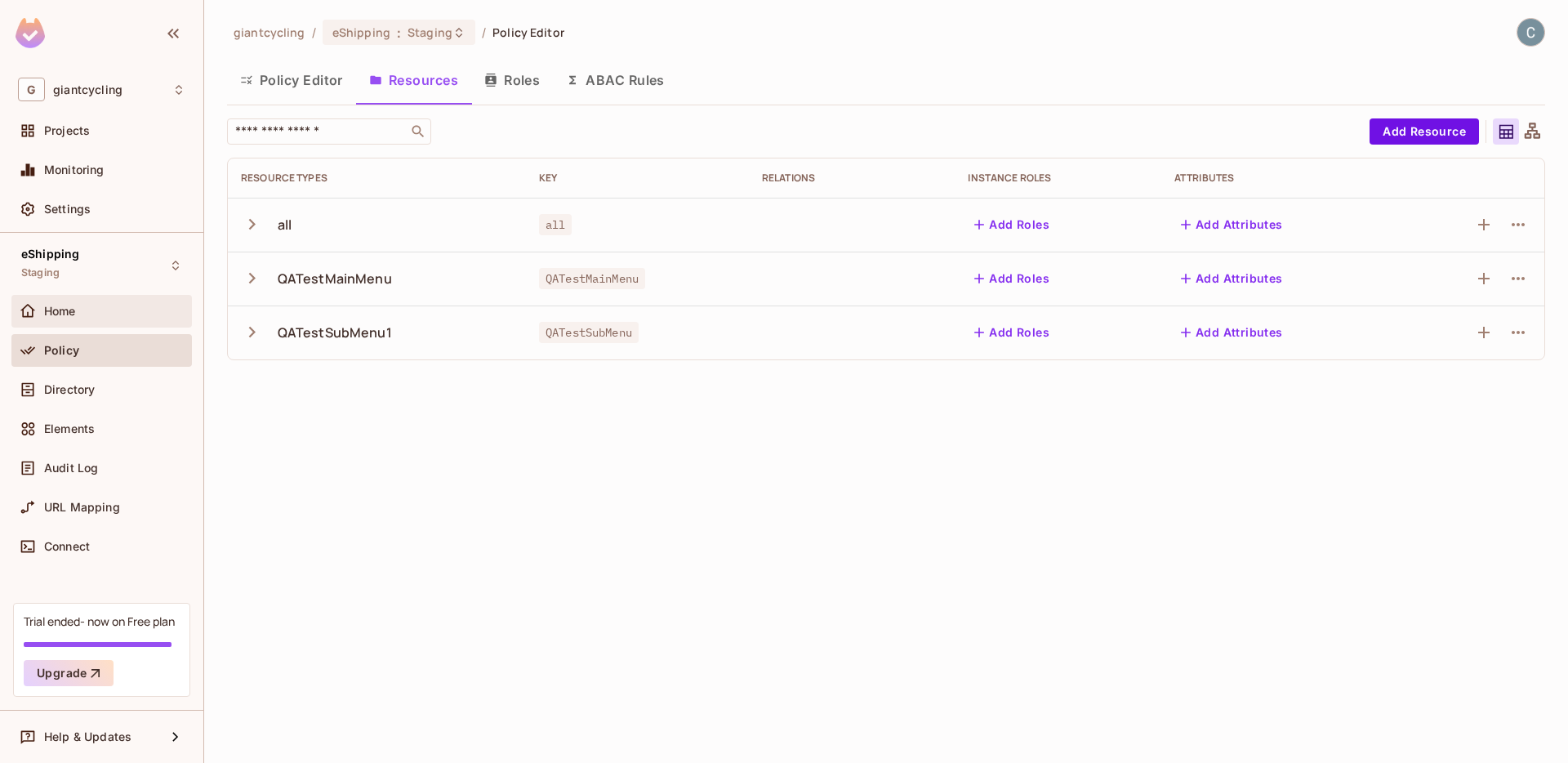
click at [83, 309] on div "Home" at bounding box center [115, 311] width 142 height 13
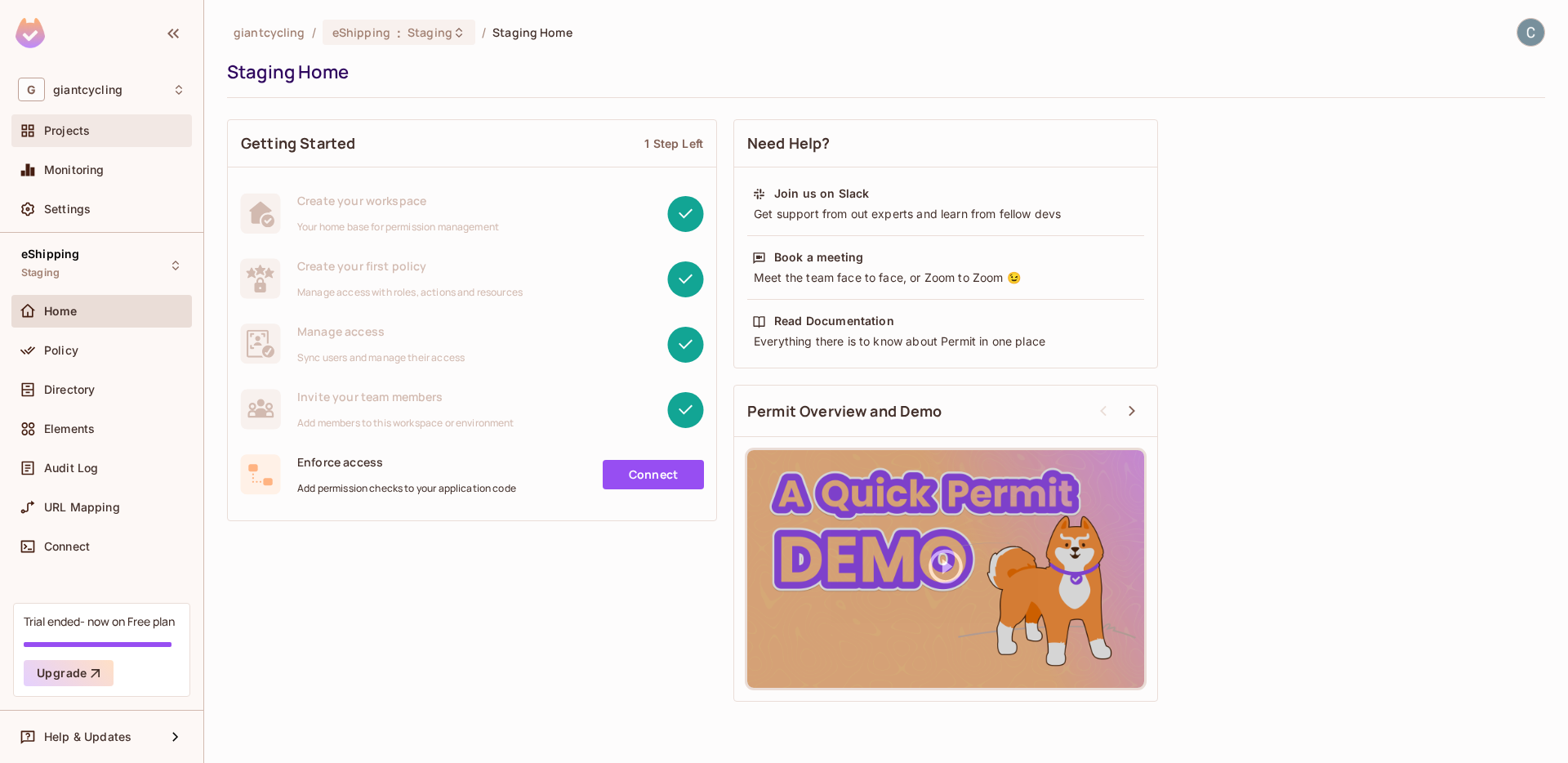
click at [69, 136] on span "Projects" at bounding box center [66, 130] width 46 height 13
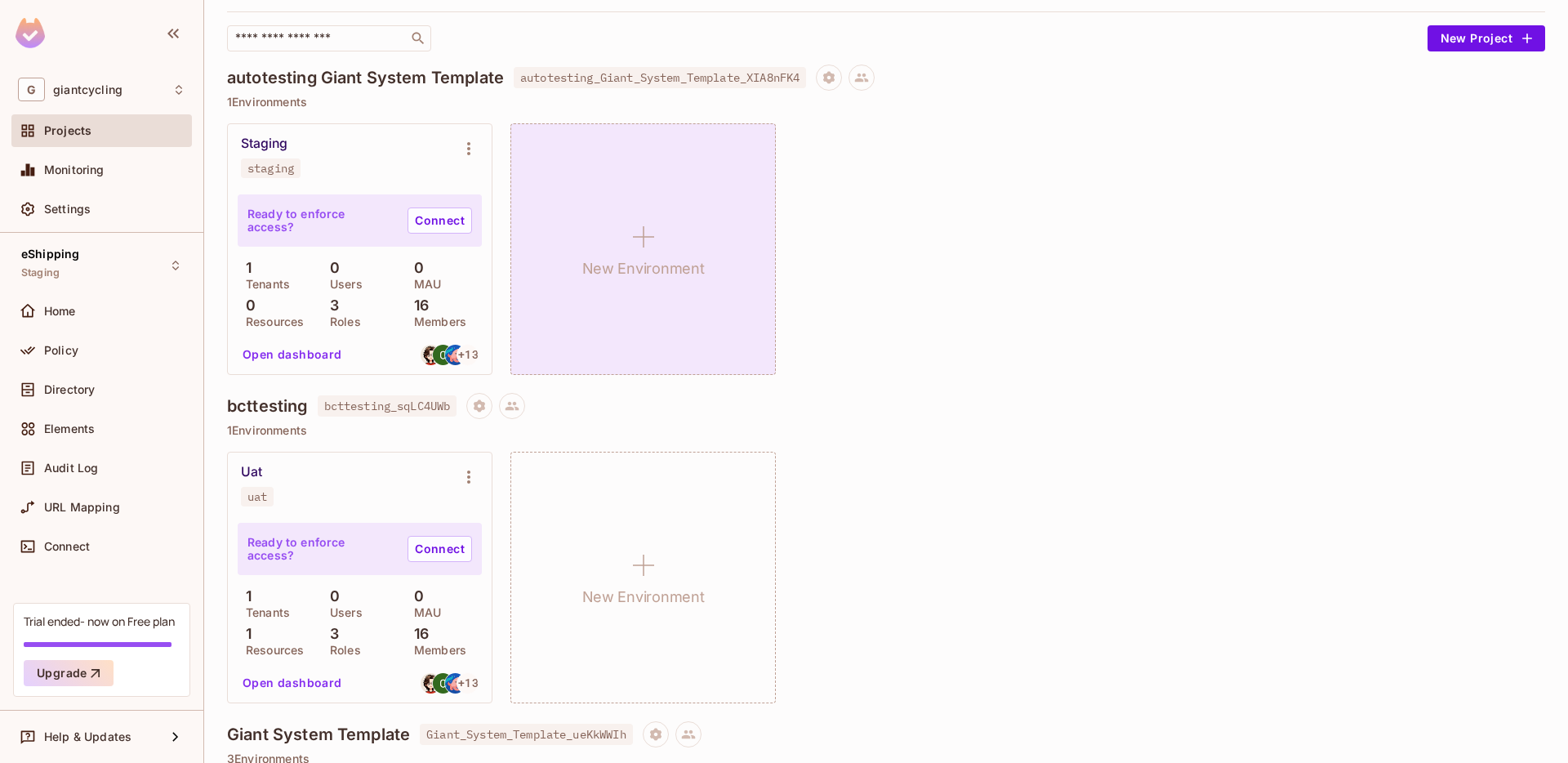
scroll to position [121, 0]
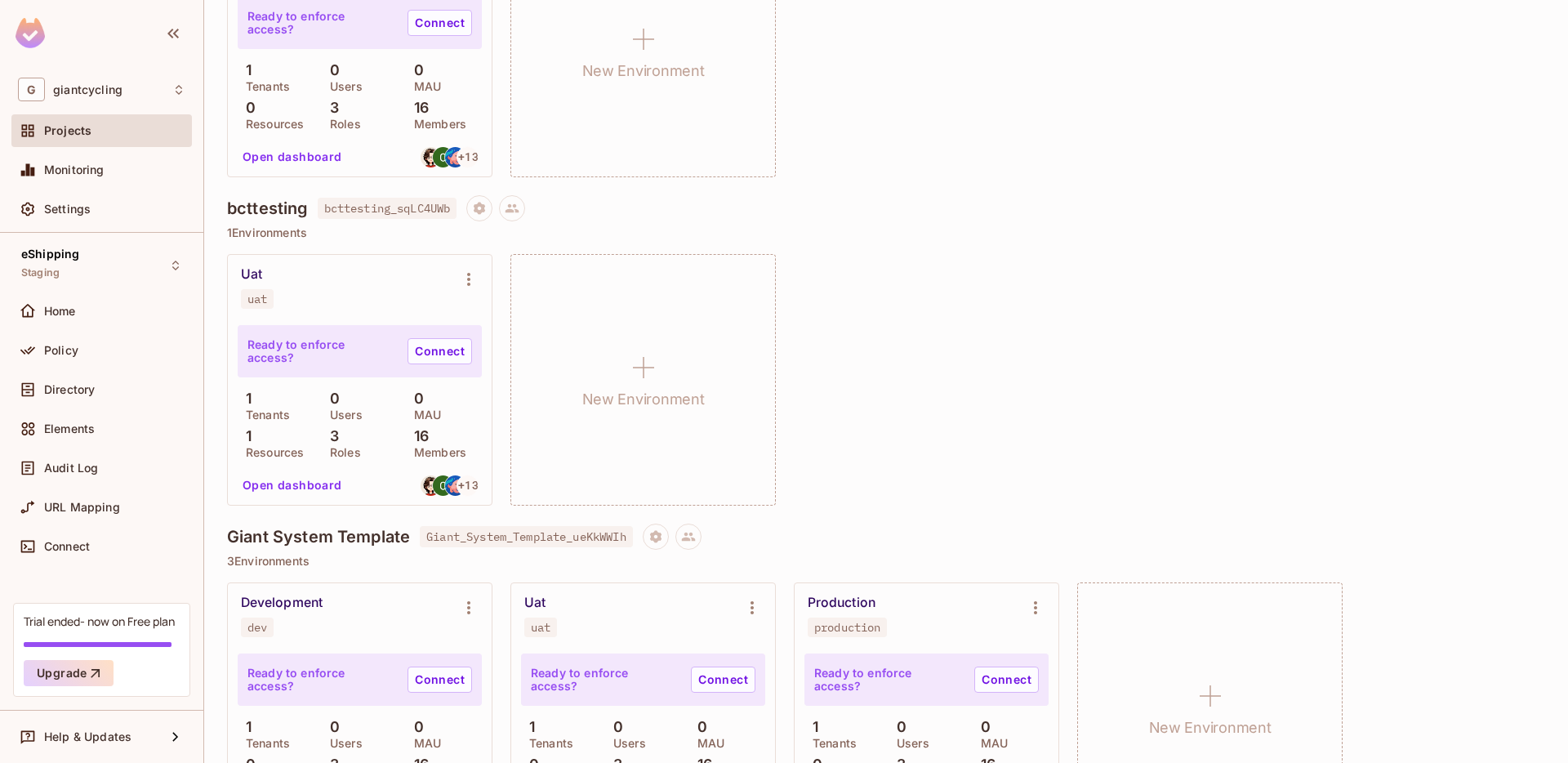
scroll to position [660, 0]
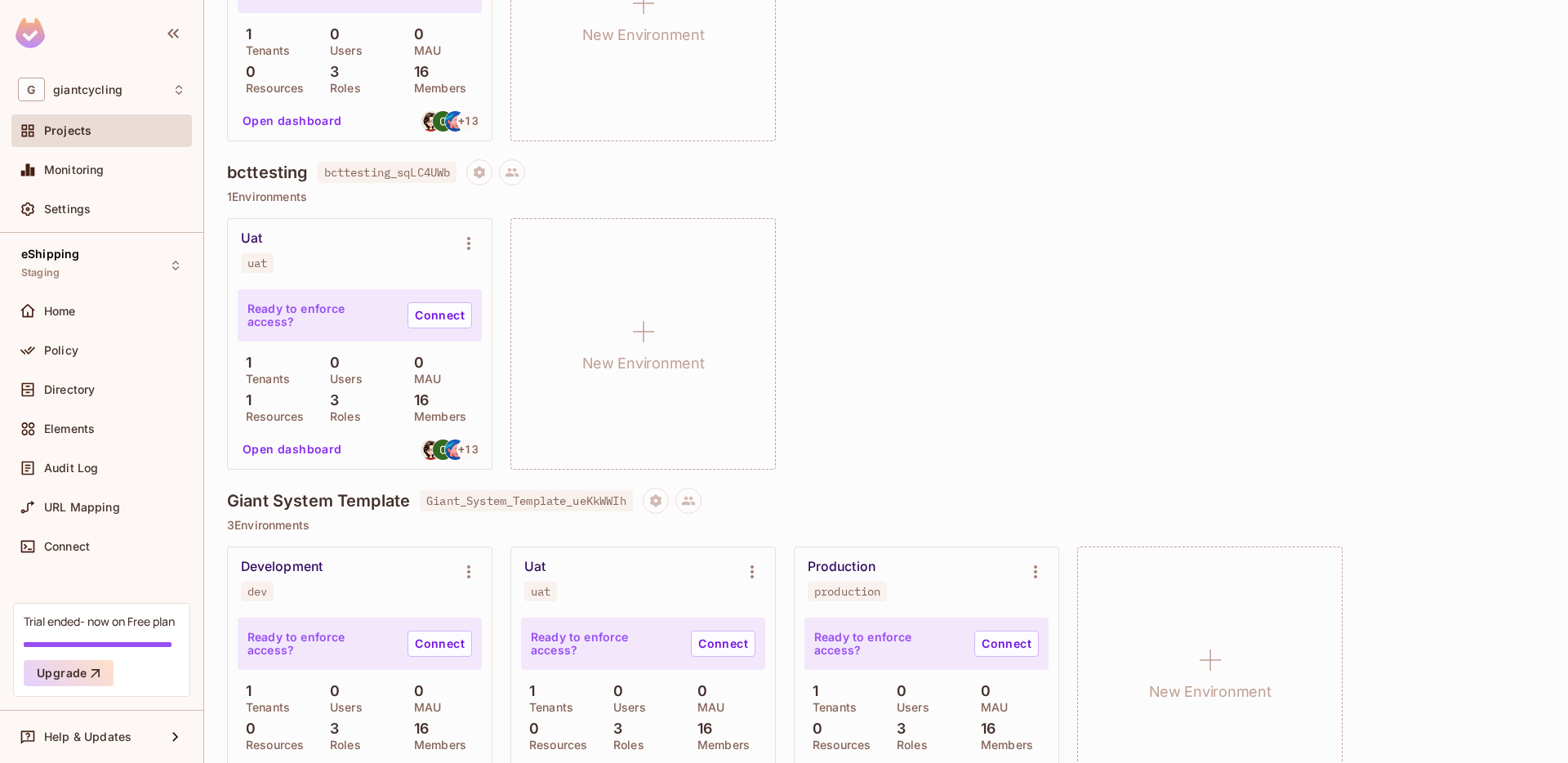
click at [286, 457] on button "Open dashboard" at bounding box center [292, 448] width 113 height 26
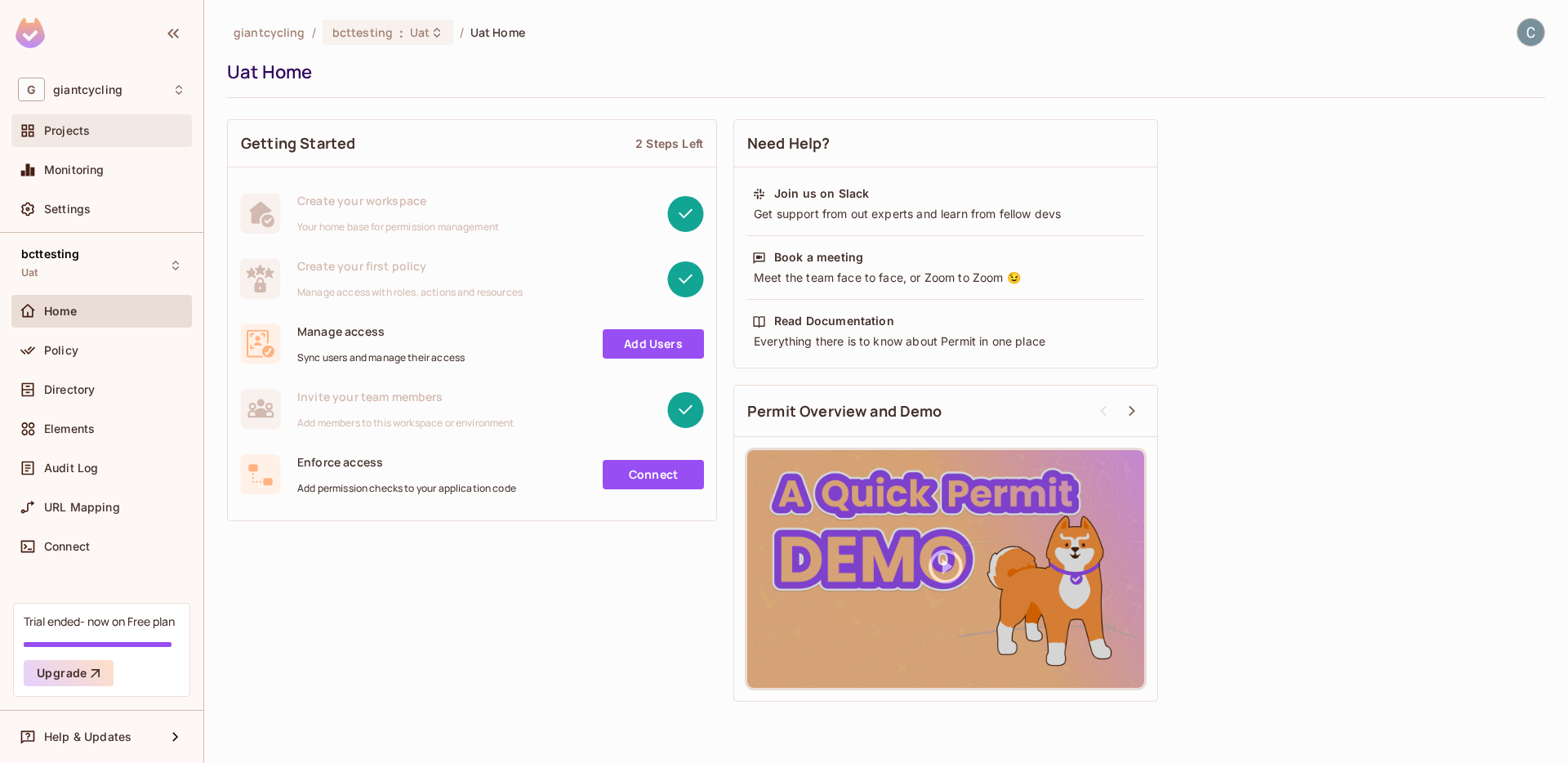
click at [119, 126] on div "Projects" at bounding box center [115, 130] width 142 height 13
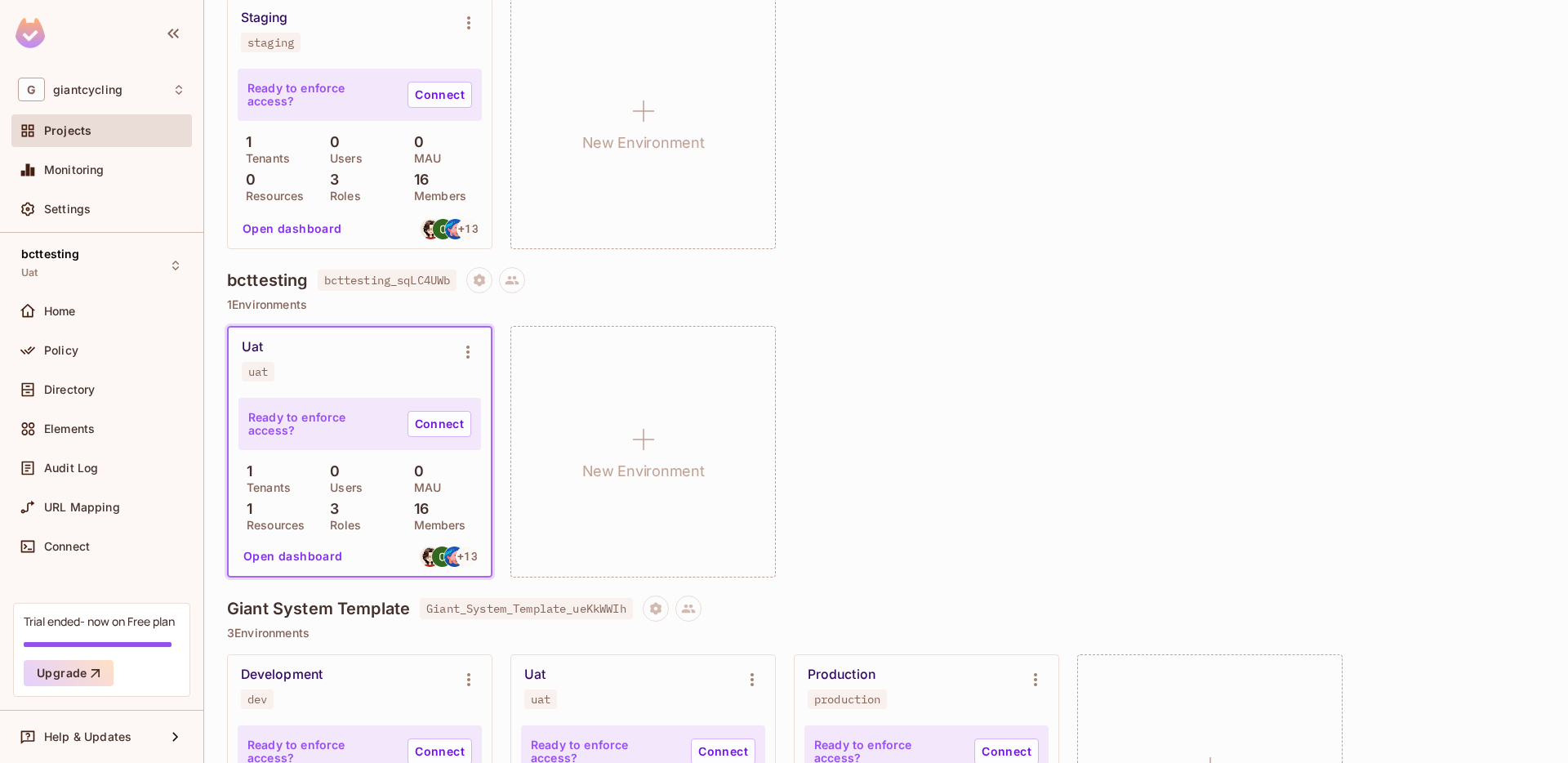
scroll to position [880, 0]
click at [305, 555] on button "Open dashboard" at bounding box center [293, 556] width 113 height 26
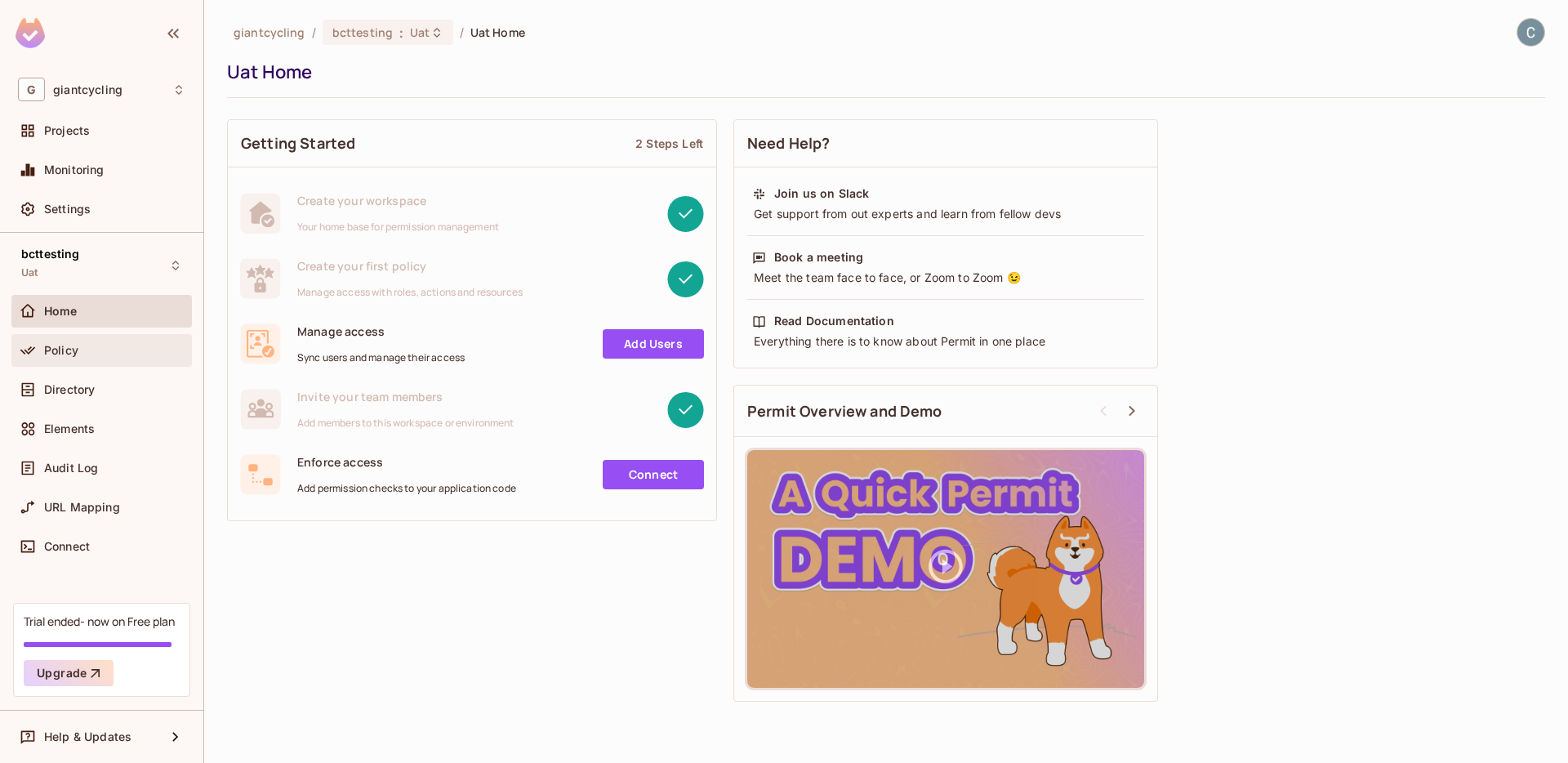
click at [87, 345] on div "Policy" at bounding box center [115, 349] width 142 height 13
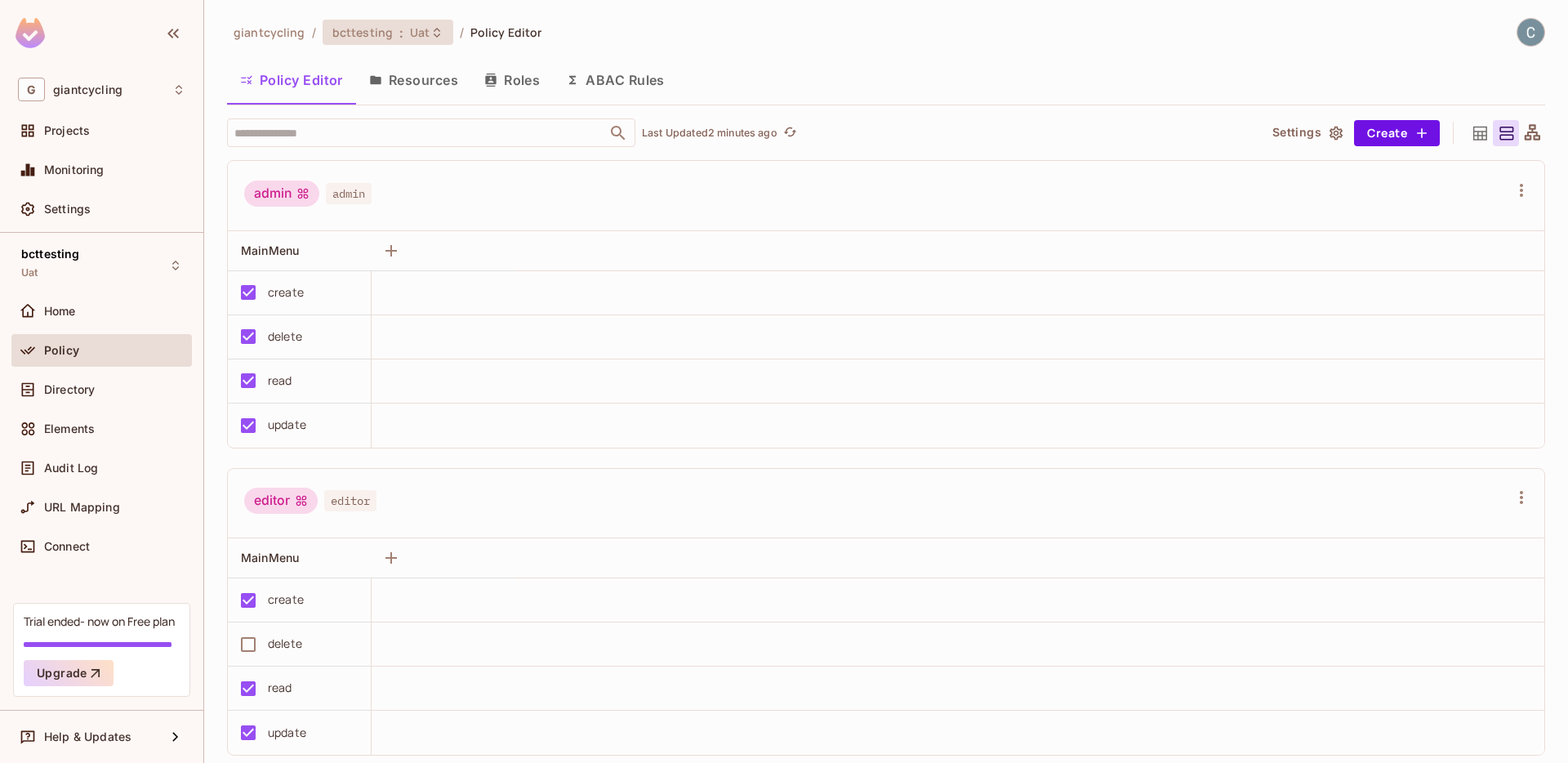
click at [423, 33] on span "Uat" at bounding box center [419, 32] width 19 height 16
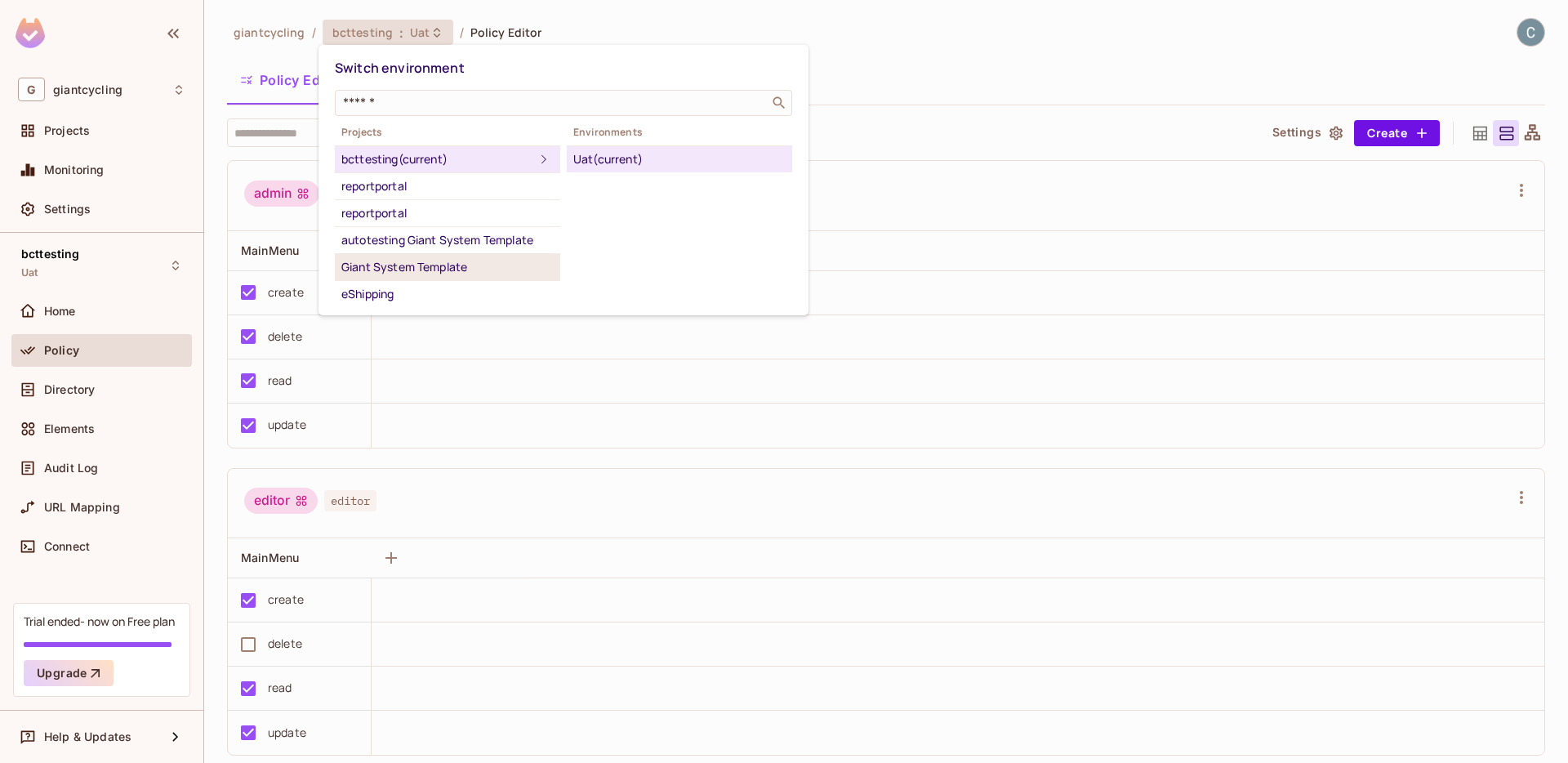
click at [455, 271] on div "Giant System Template" at bounding box center [448, 267] width 213 height 19
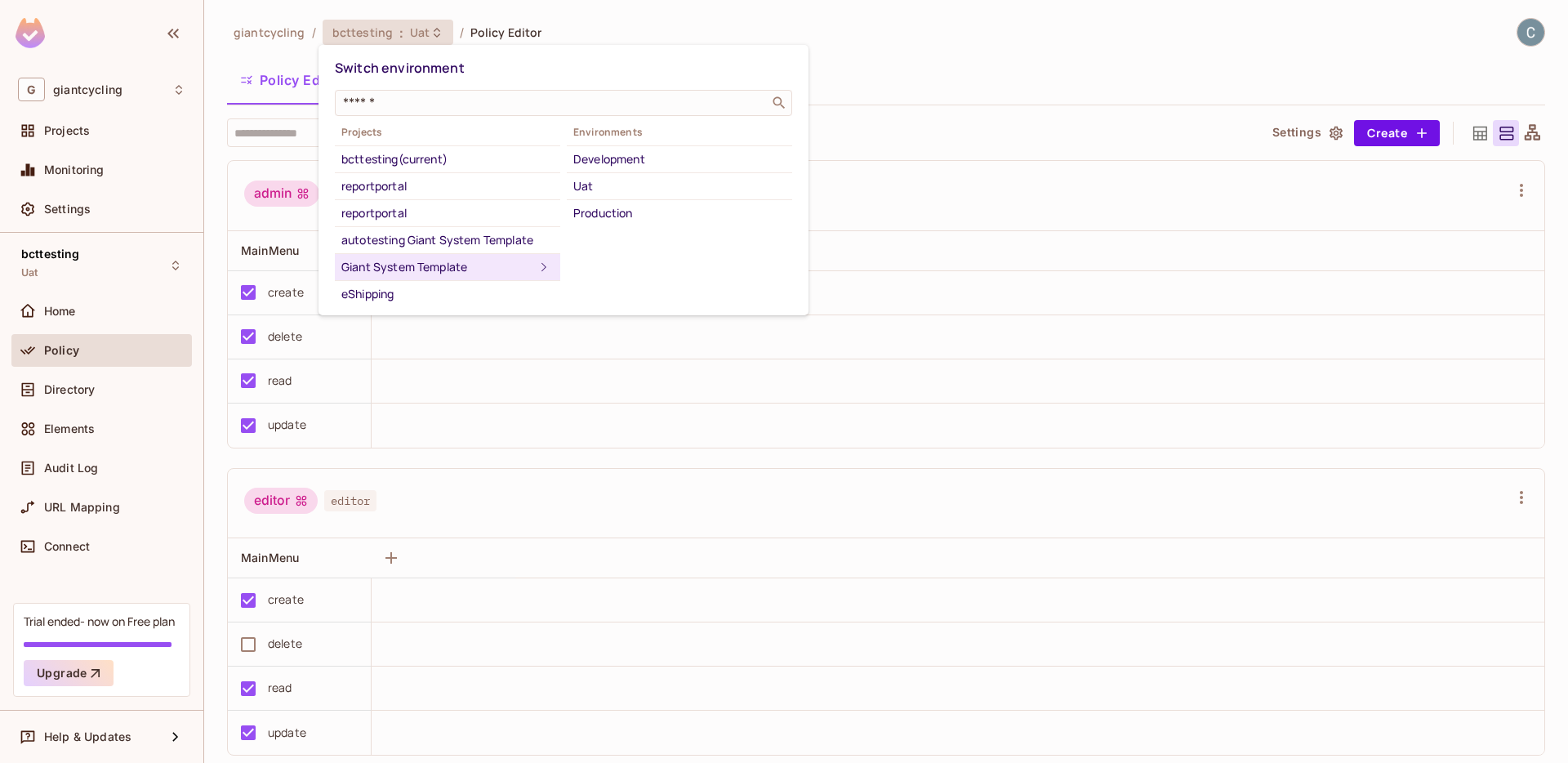
click at [43, 348] on div at bounding box center [784, 382] width 1568 height 763
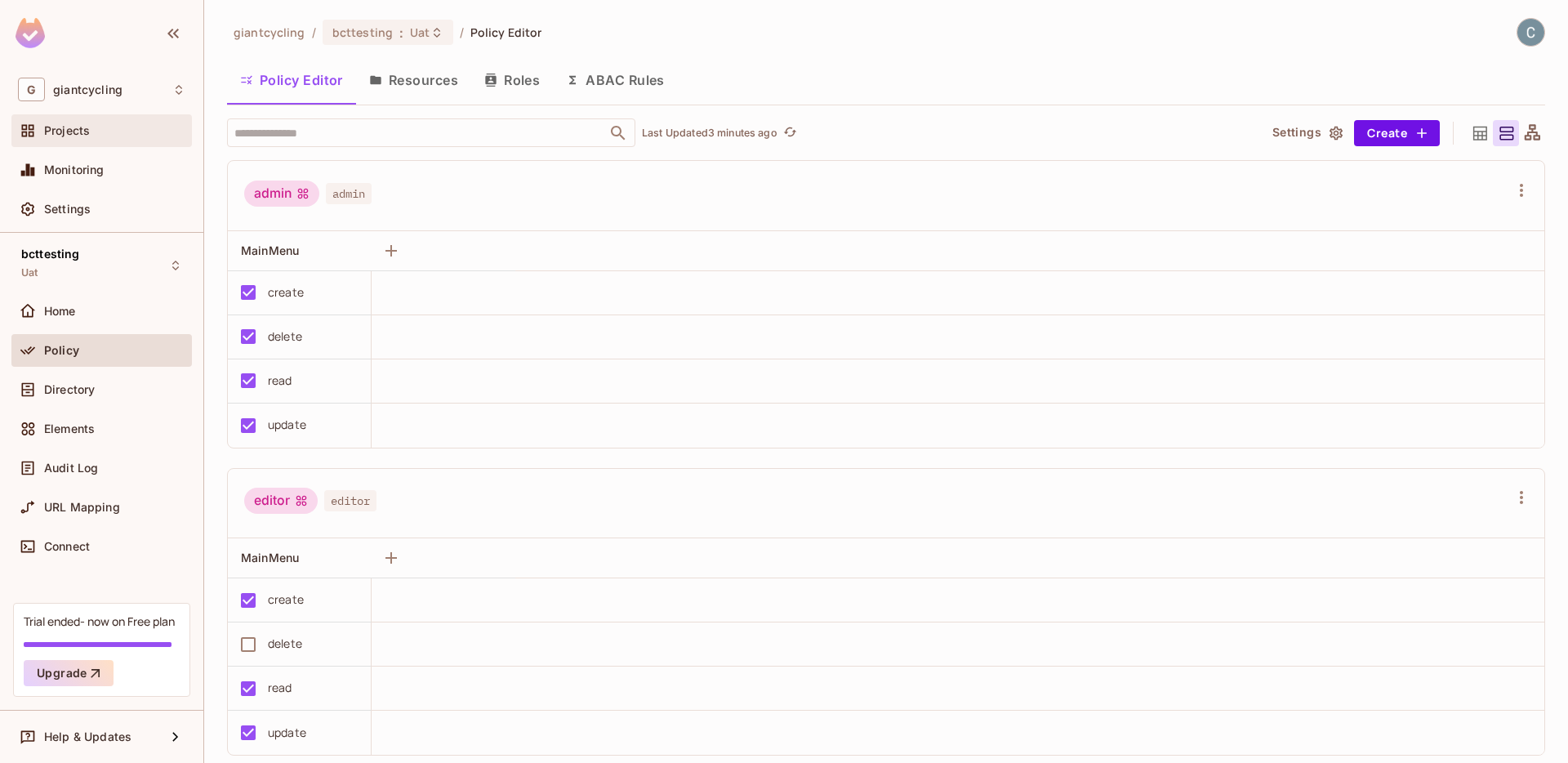
click at [84, 128] on span "Projects" at bounding box center [66, 130] width 46 height 13
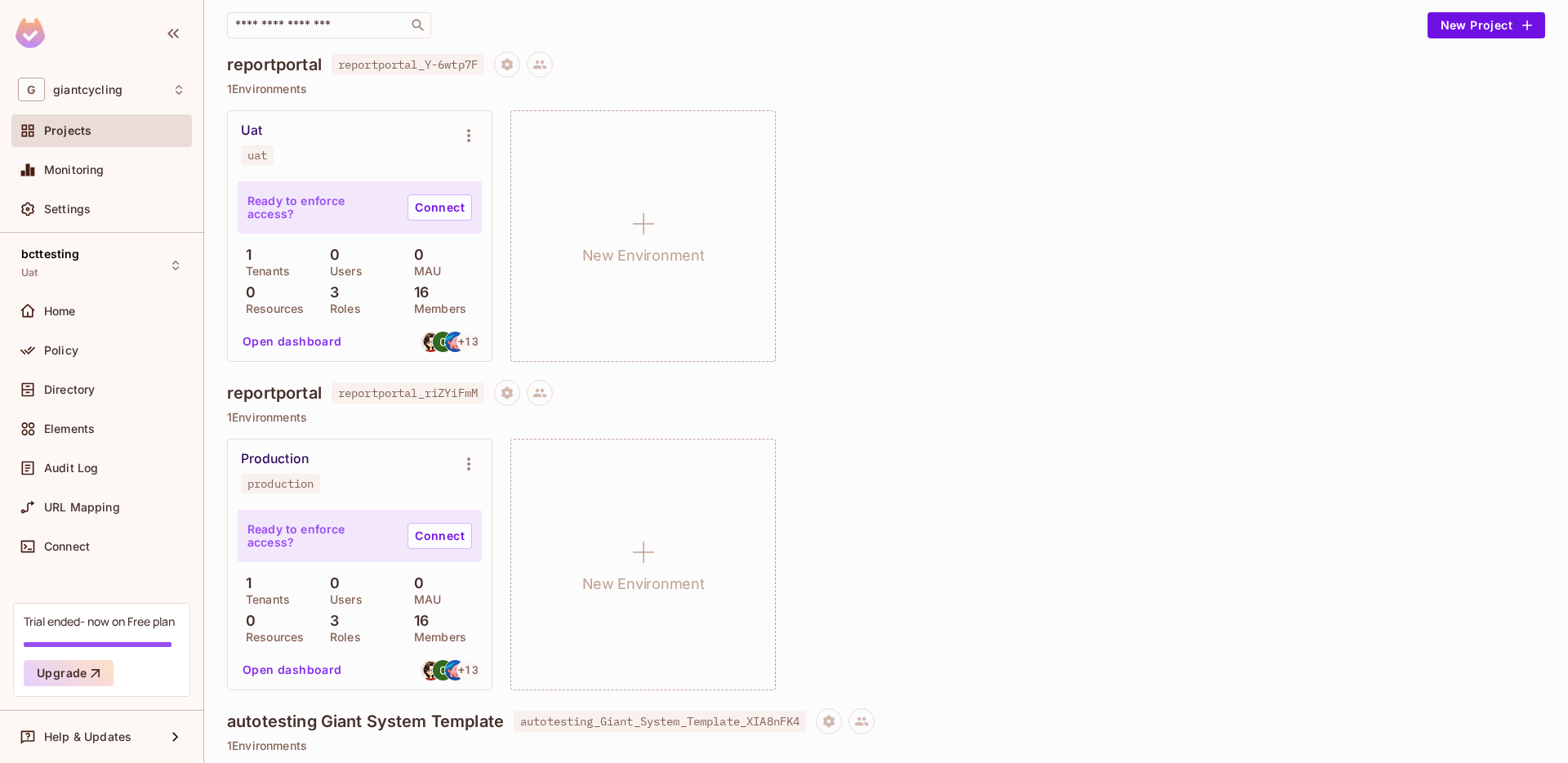
scroll to position [122, 0]
